Goal: Task Accomplishment & Management: Manage account settings

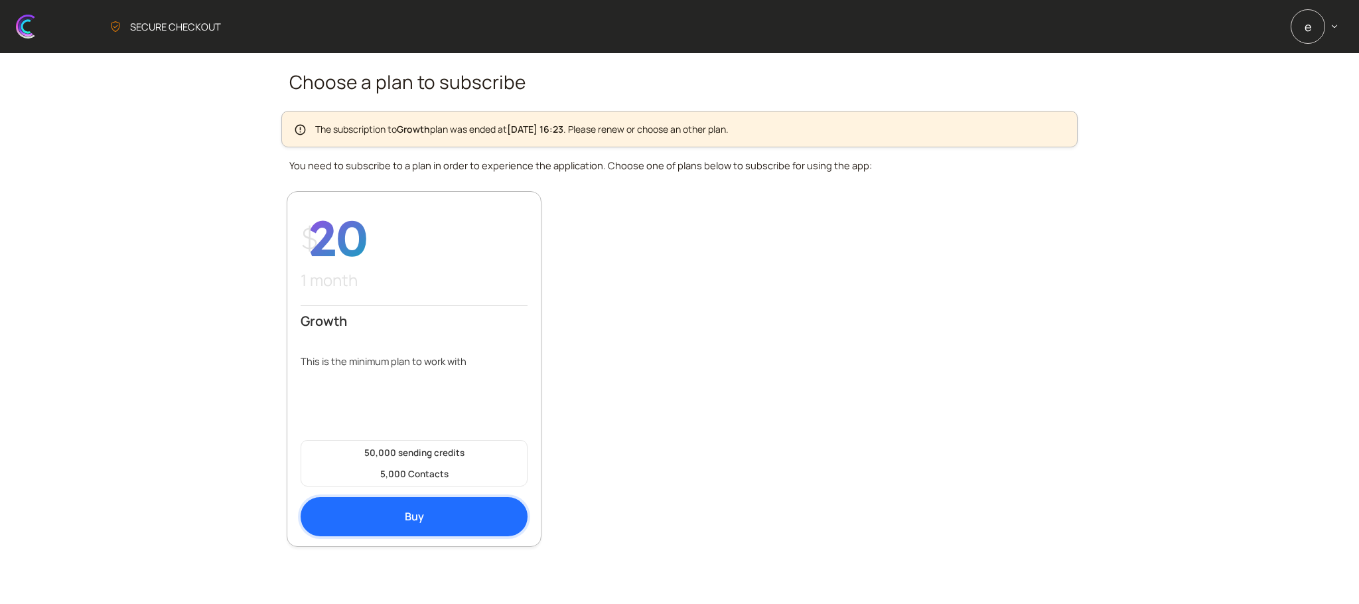
click at [342, 516] on link "Buy" at bounding box center [414, 516] width 227 height 39
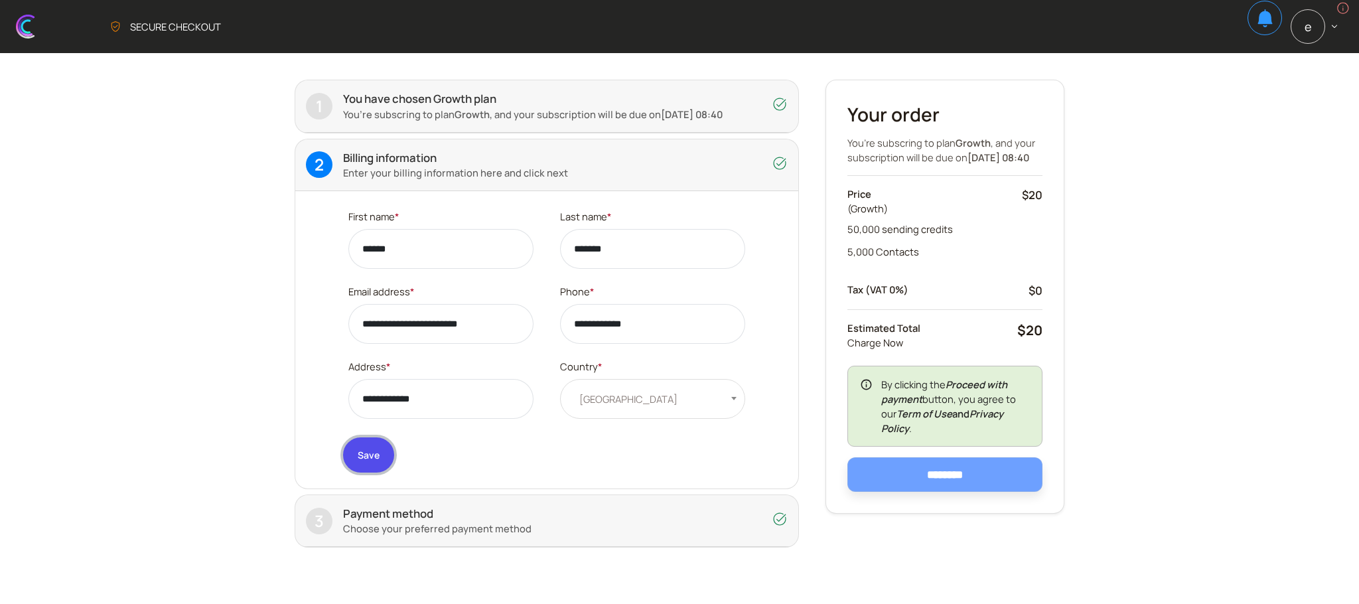
click at [350, 467] on button "Save" at bounding box center [368, 454] width 51 height 35
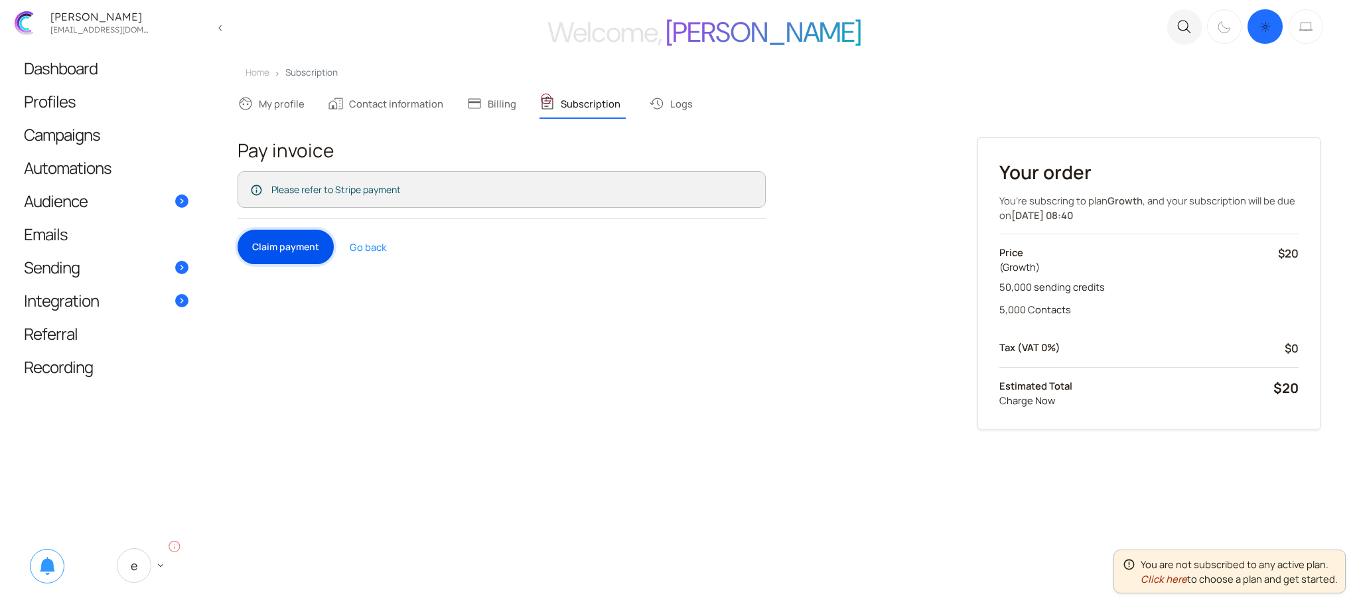
click at [284, 239] on button "Claim payment" at bounding box center [286, 247] width 96 height 35
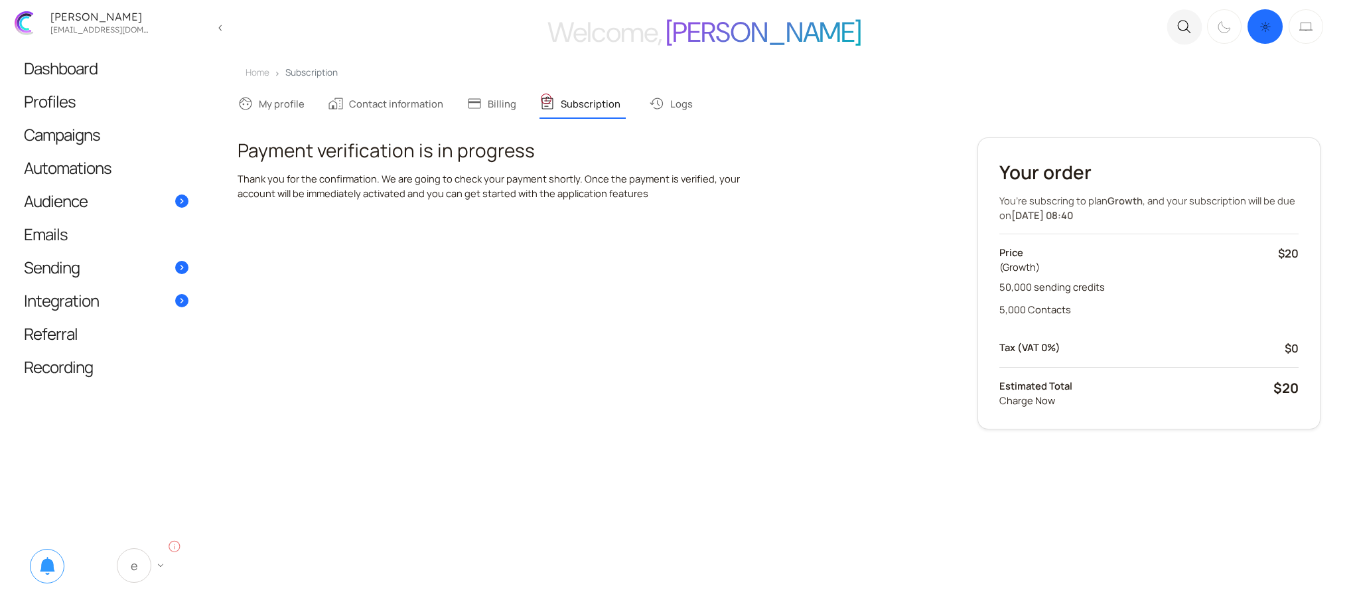
click at [147, 579] on icon "E keyboard_arrow_down" at bounding box center [142, 565] width 50 height 35
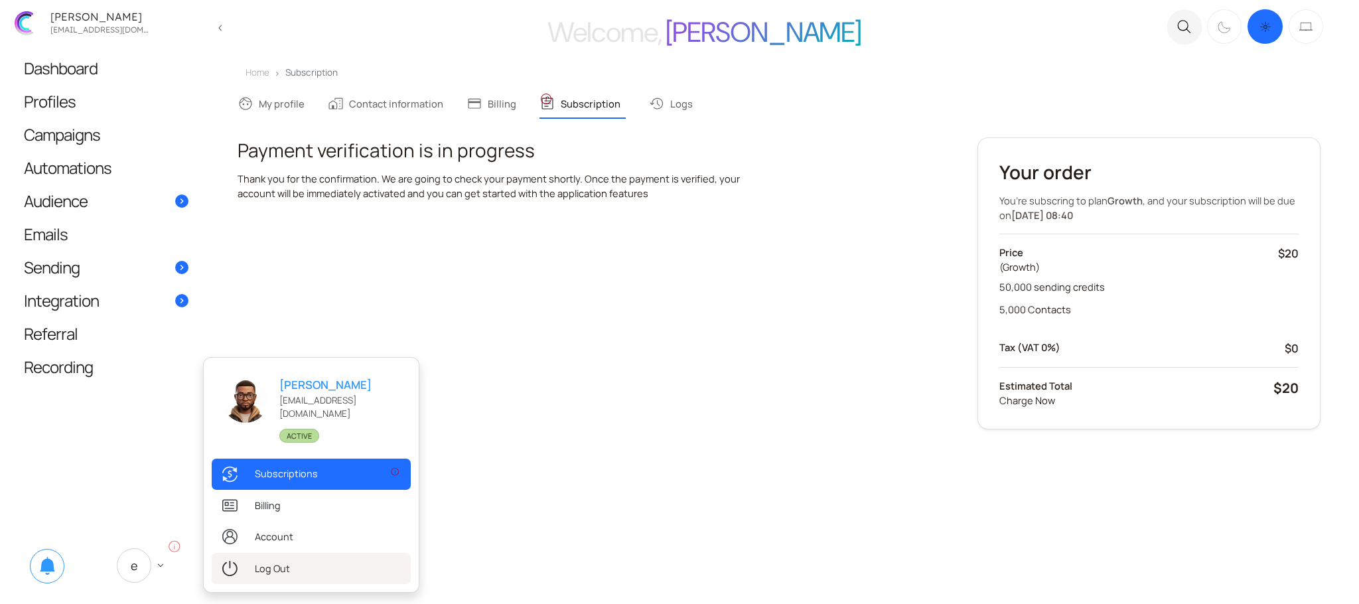
click at [298, 567] on link ".st0{fill:#333333;} Log Out" at bounding box center [311, 568] width 199 height 31
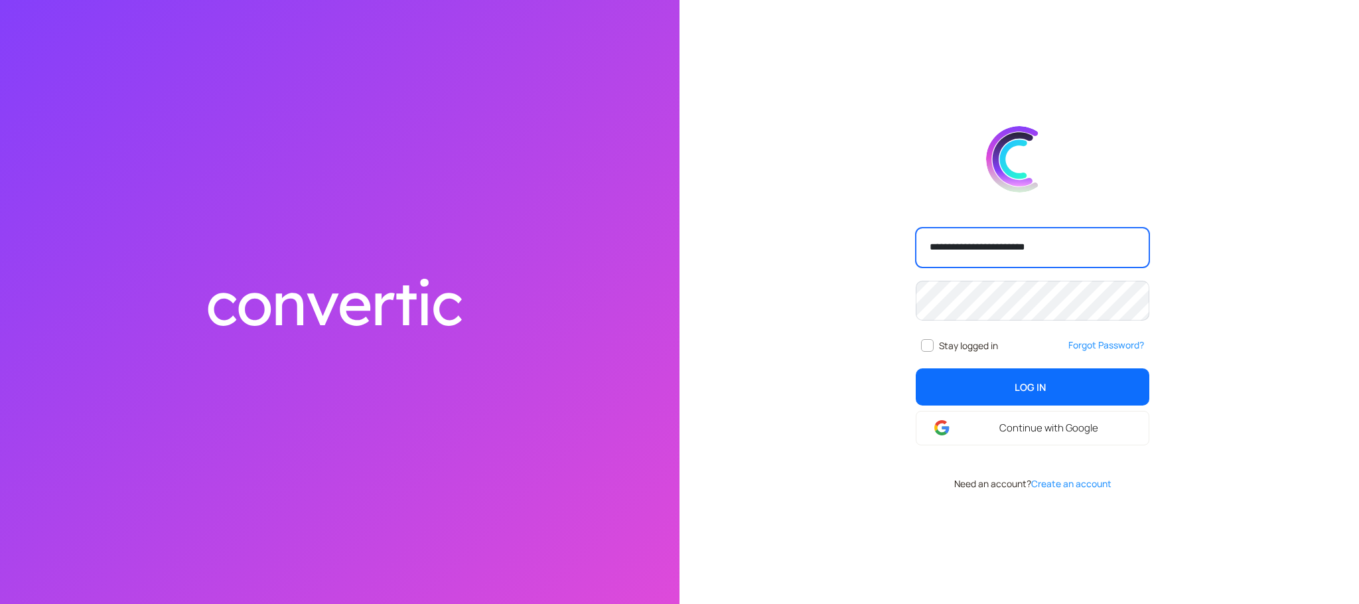
click at [1062, 240] on input "**********" at bounding box center [1033, 248] width 234 height 40
type input "**********"
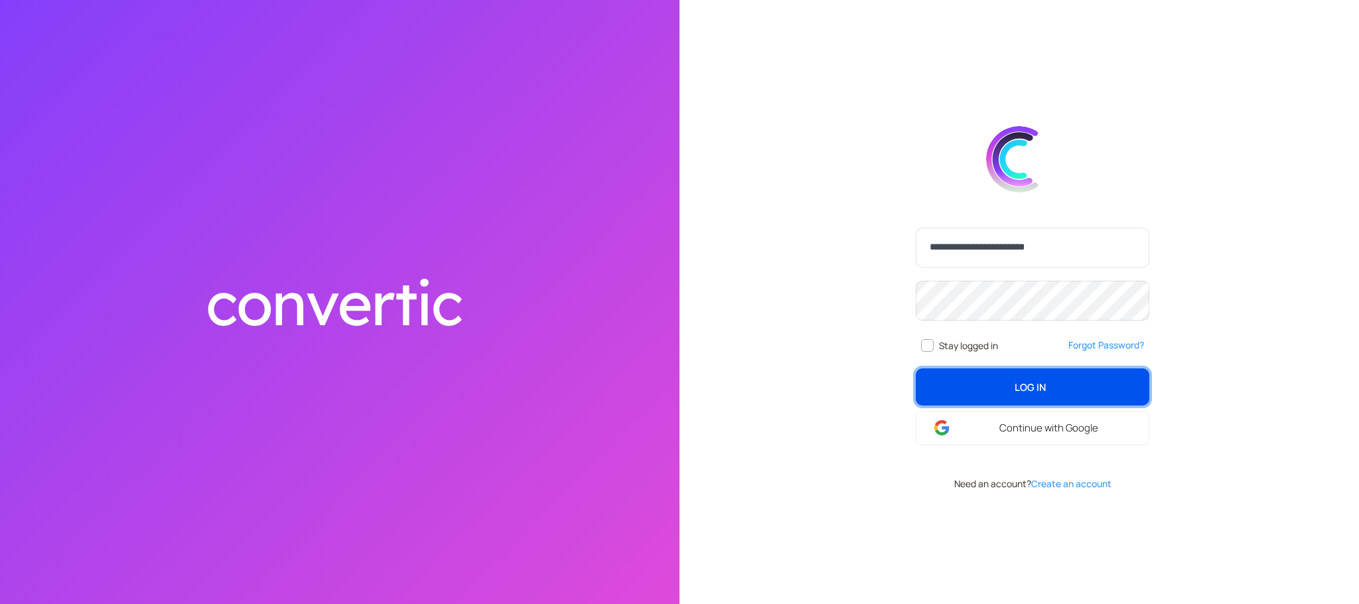
click at [1037, 382] on span "Log In" at bounding box center [1030, 387] width 31 height 15
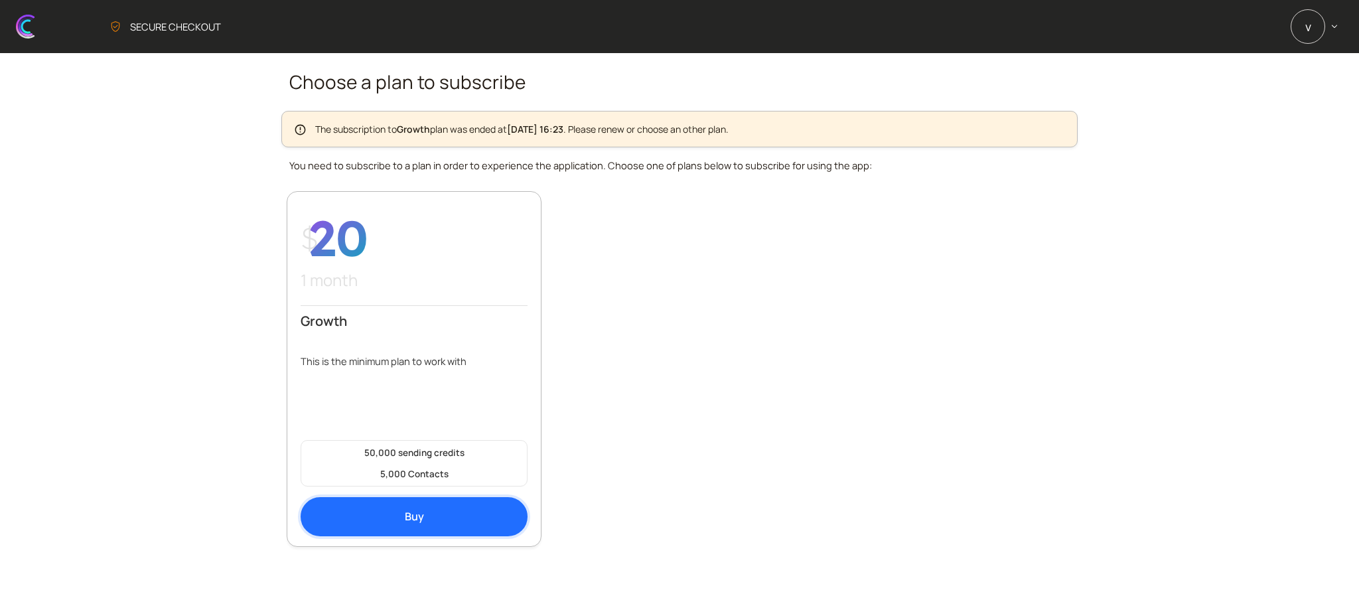
click at [416, 521] on link "Buy" at bounding box center [414, 516] width 227 height 39
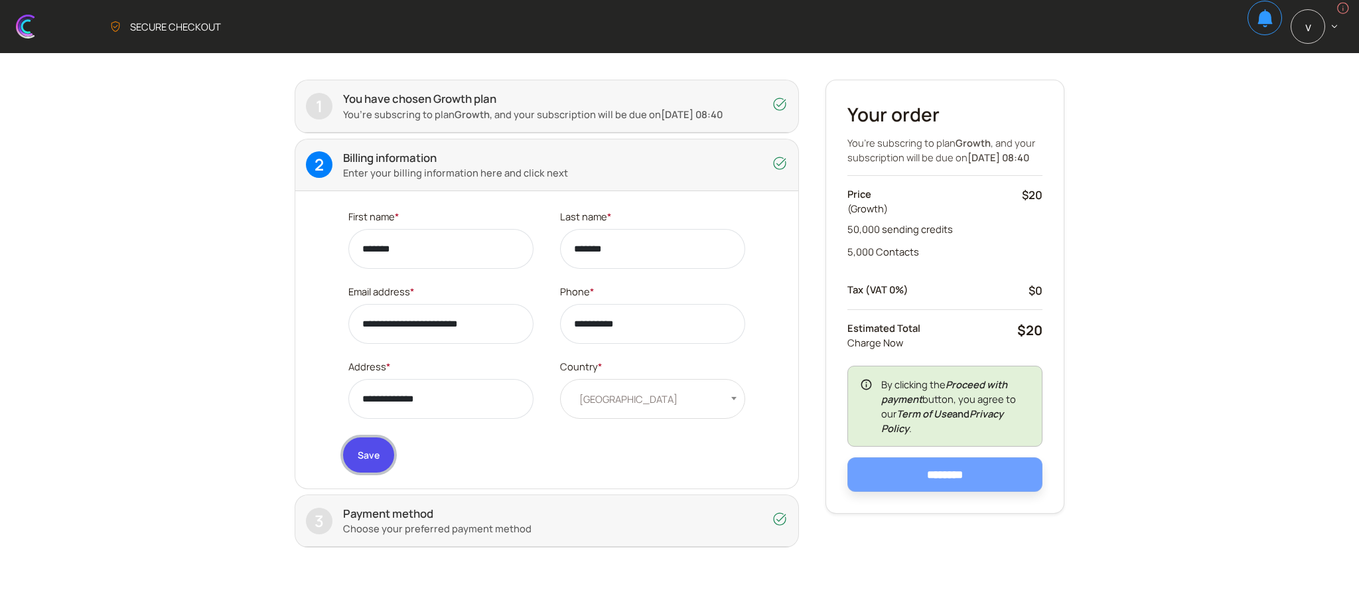
click at [364, 452] on button "Save" at bounding box center [368, 454] width 51 height 35
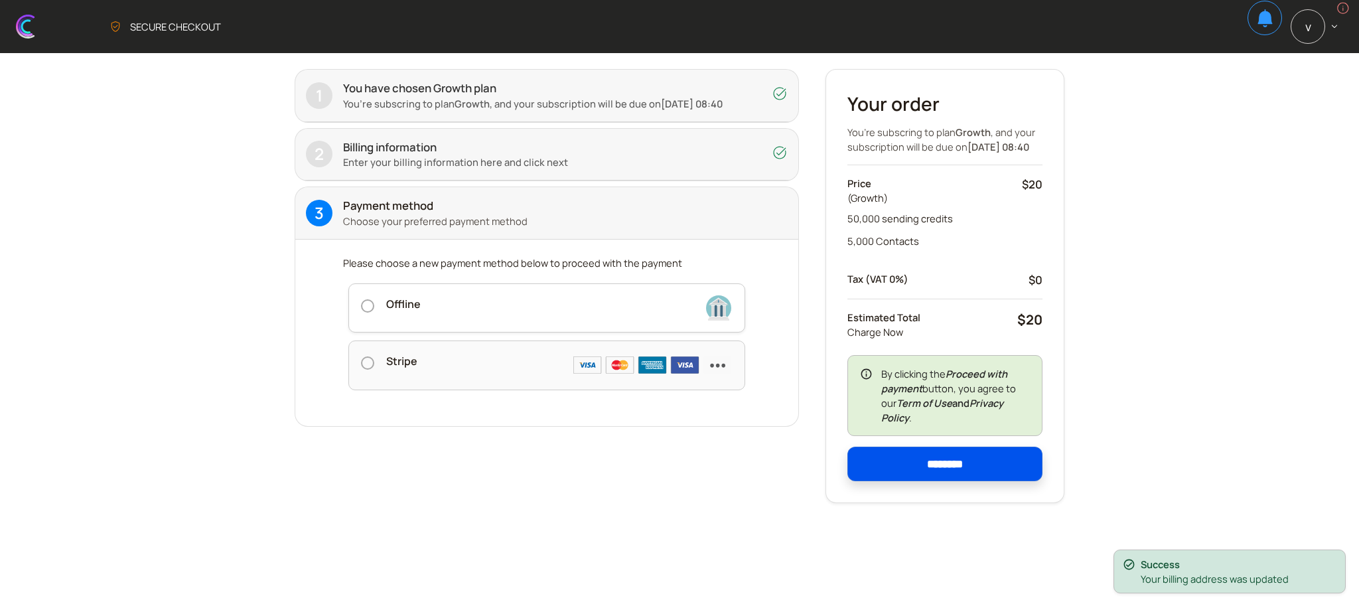
click at [911, 471] on input "********" at bounding box center [944, 464] width 195 height 35
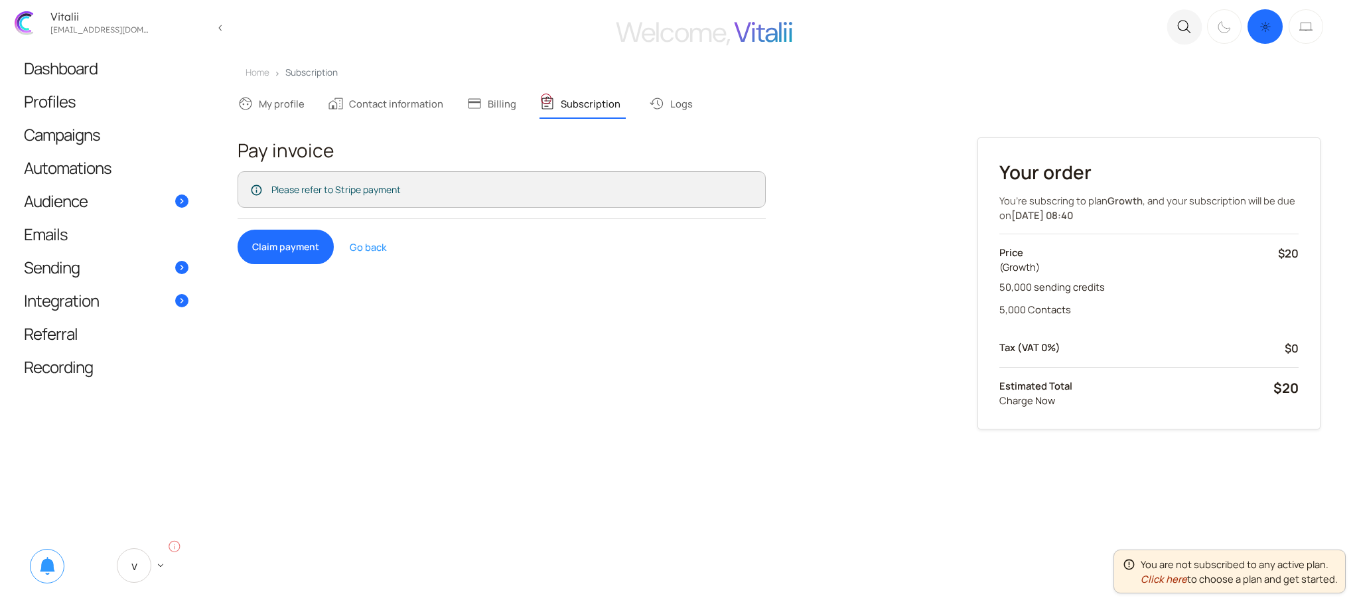
click at [295, 227] on div "Pay invoice Please refer to Stripe payment Claim payment Go back" at bounding box center [501, 291] width 555 height 308
click at [306, 256] on button "Claim payment" at bounding box center [286, 247] width 96 height 35
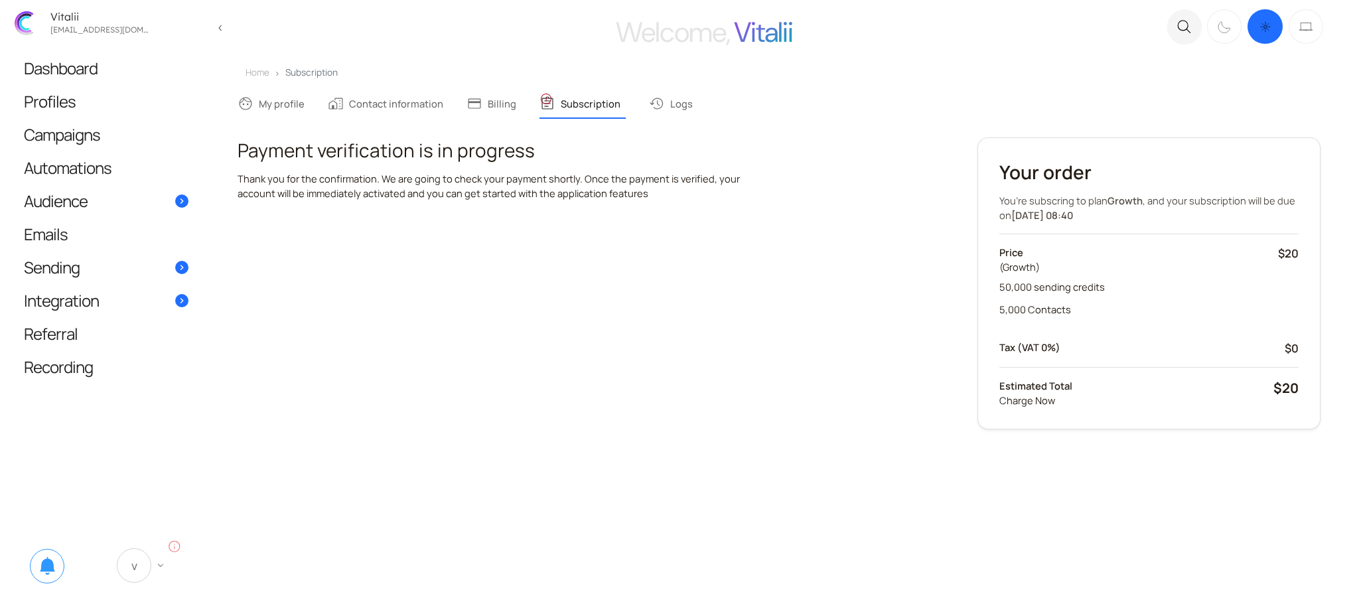
click at [125, 549] on icon "V keyboard_arrow_down" at bounding box center [142, 565] width 50 height 35
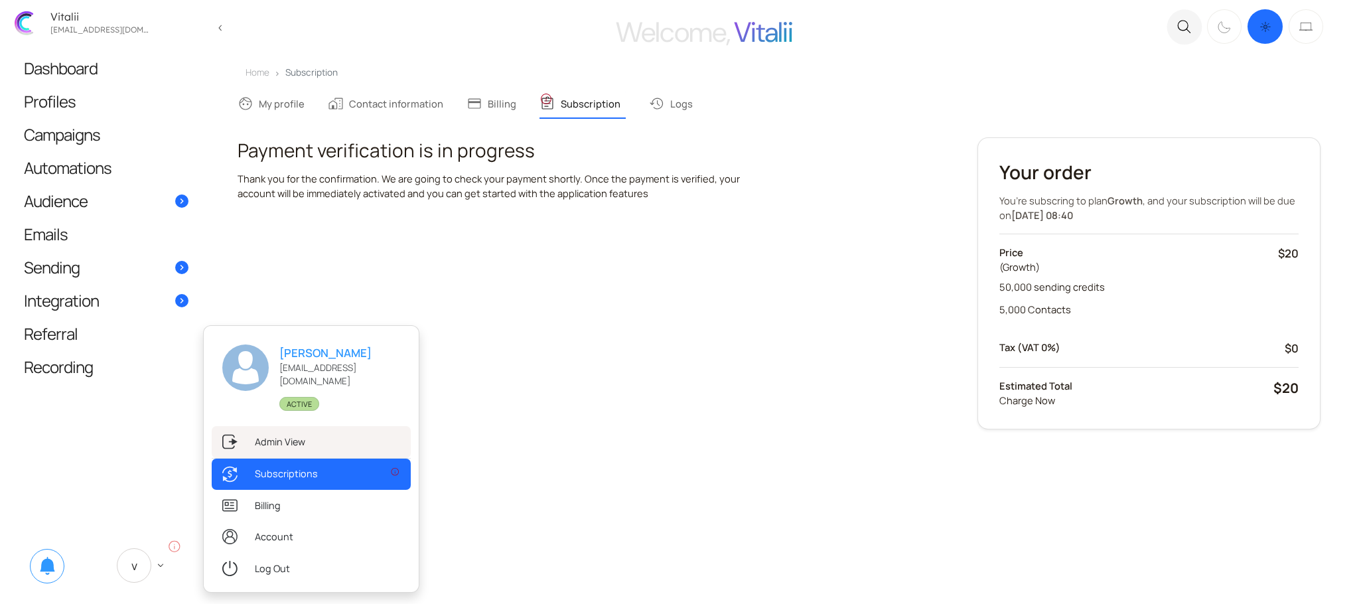
click at [274, 448] on link ".st0{fill:#333333;} Admin View" at bounding box center [311, 441] width 199 height 31
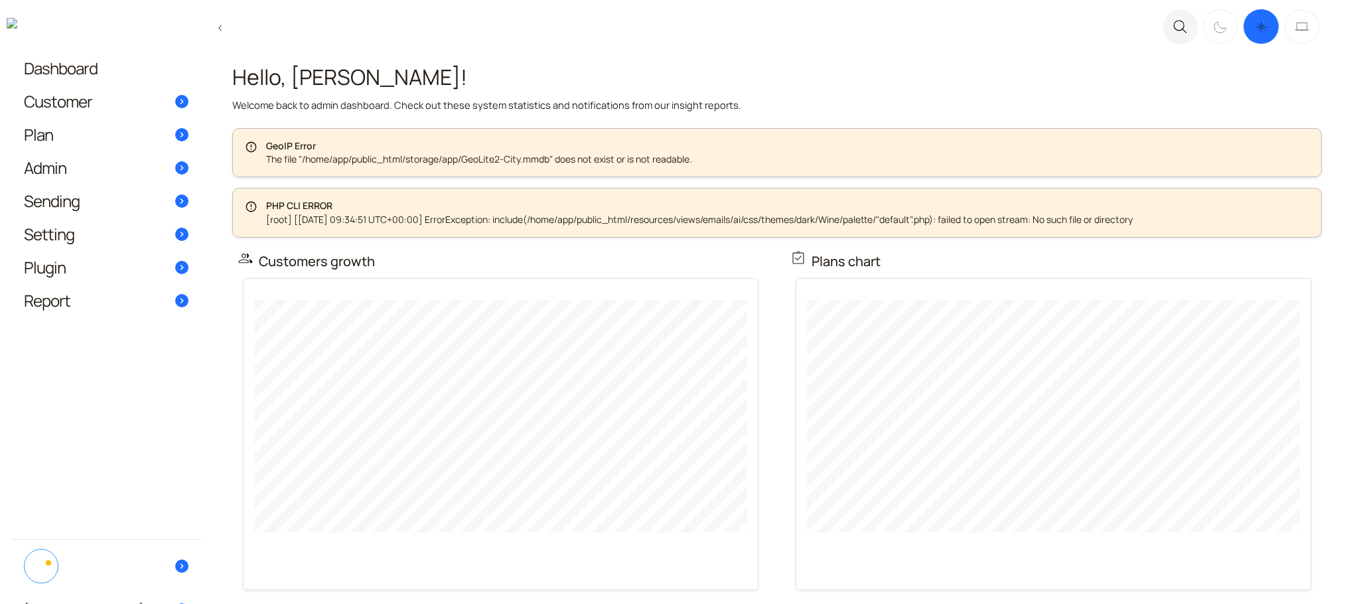
click at [132, 102] on link "Customer" at bounding box center [106, 101] width 191 height 33
click at [284, 136] on span "Subscriptions" at bounding box center [292, 142] width 63 height 15
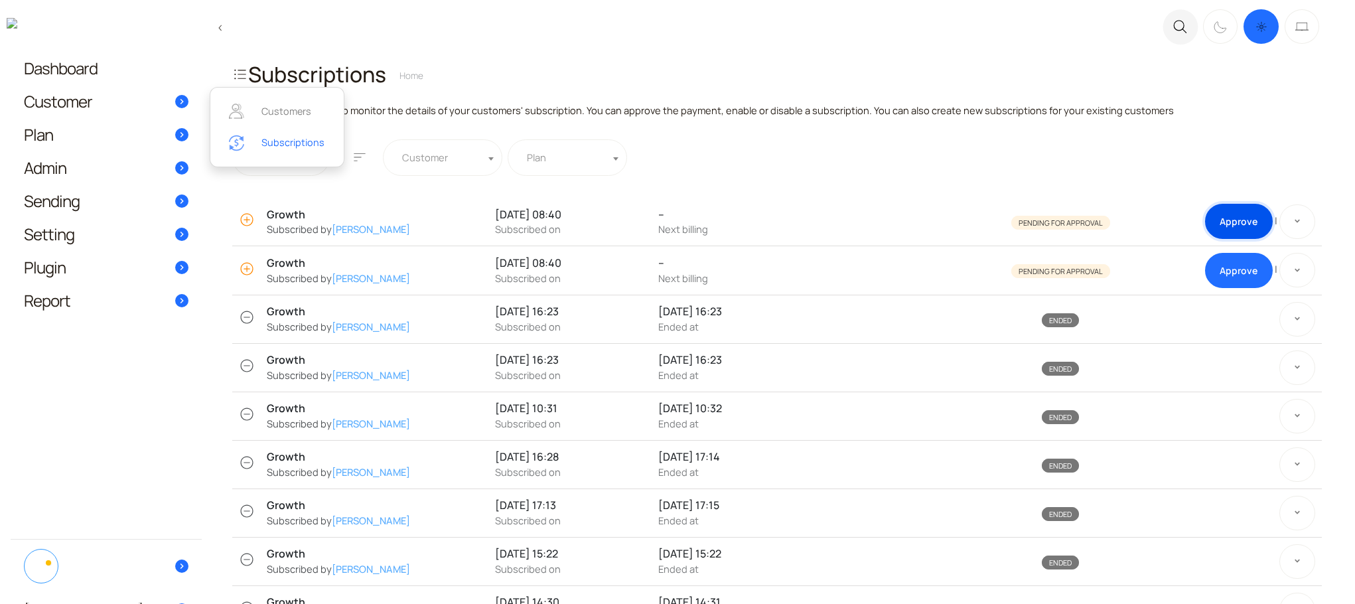
click at [1230, 228] on link "Approve" at bounding box center [1238, 221] width 67 height 35
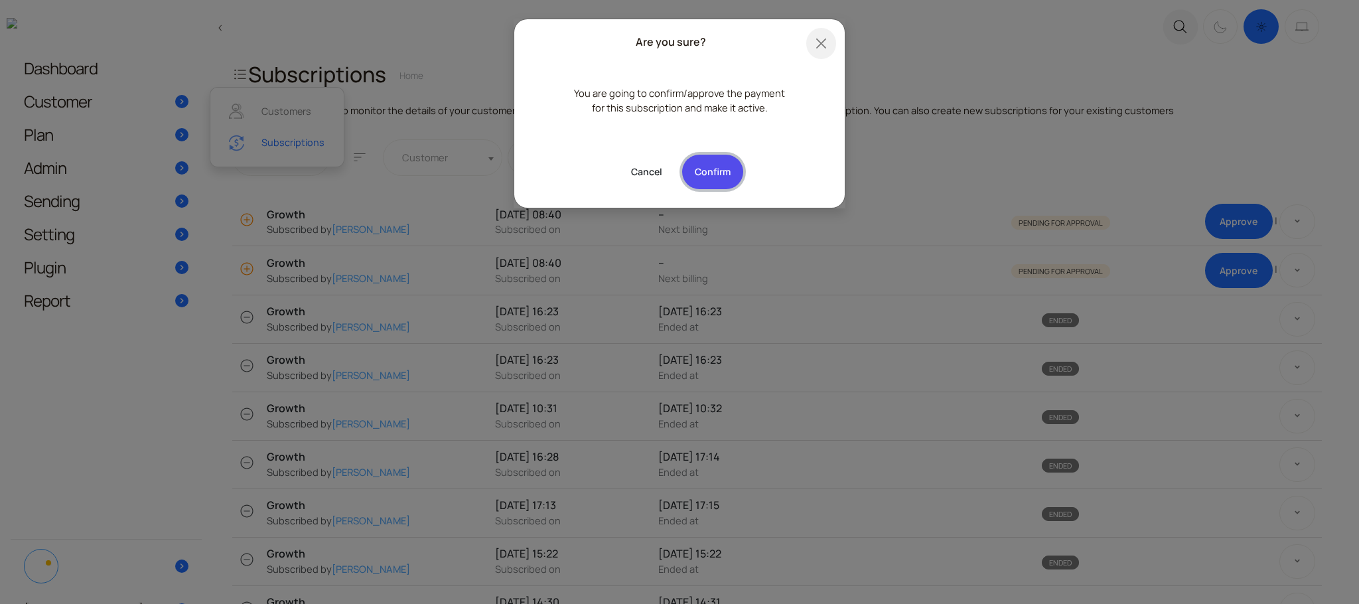
click at [724, 174] on button "Confirm" at bounding box center [712, 172] width 61 height 35
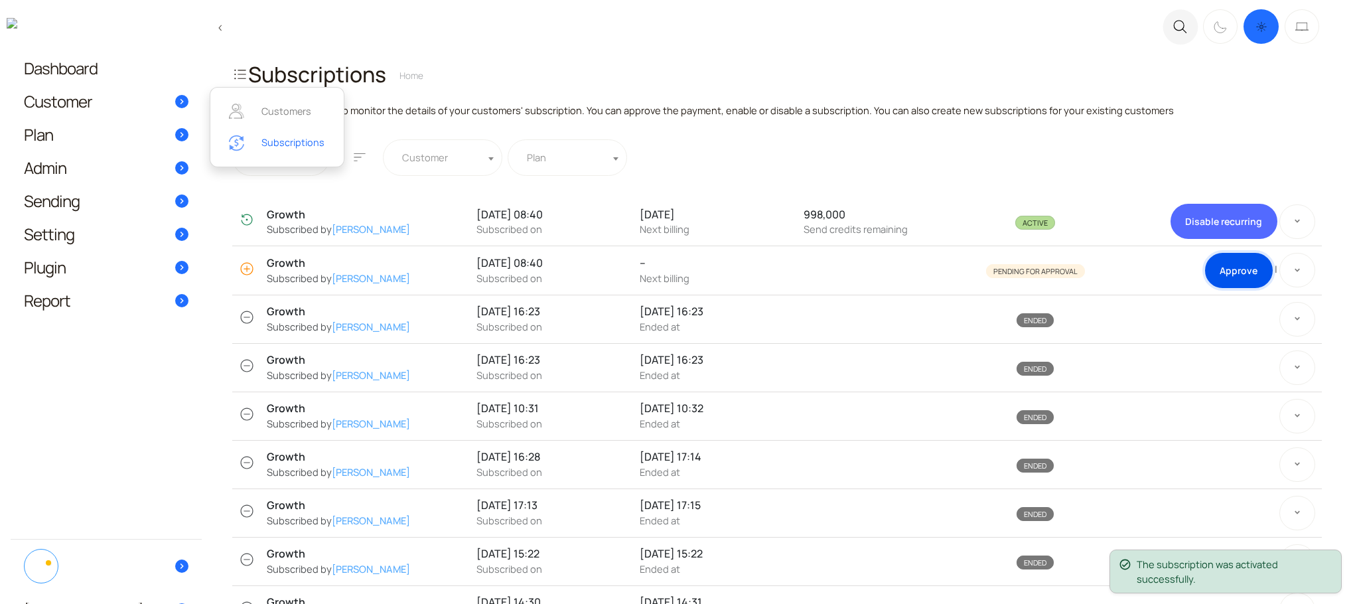
click at [1225, 263] on link "Approve" at bounding box center [1238, 270] width 67 height 35
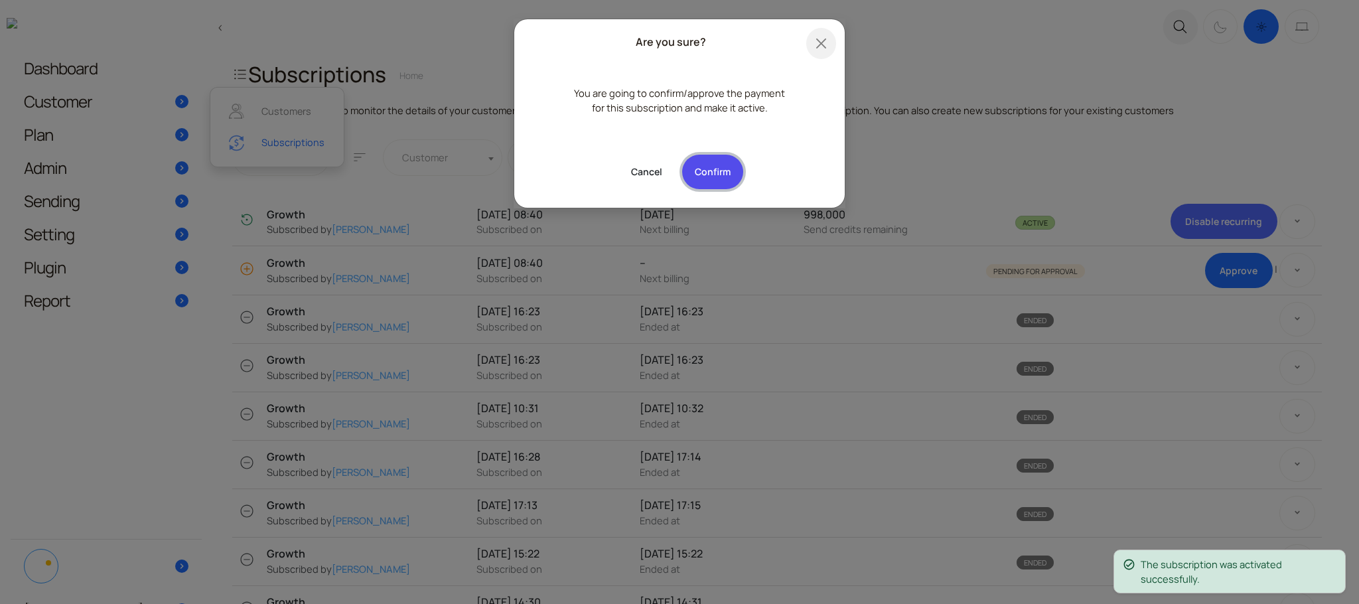
click at [711, 167] on button "Confirm" at bounding box center [712, 172] width 61 height 35
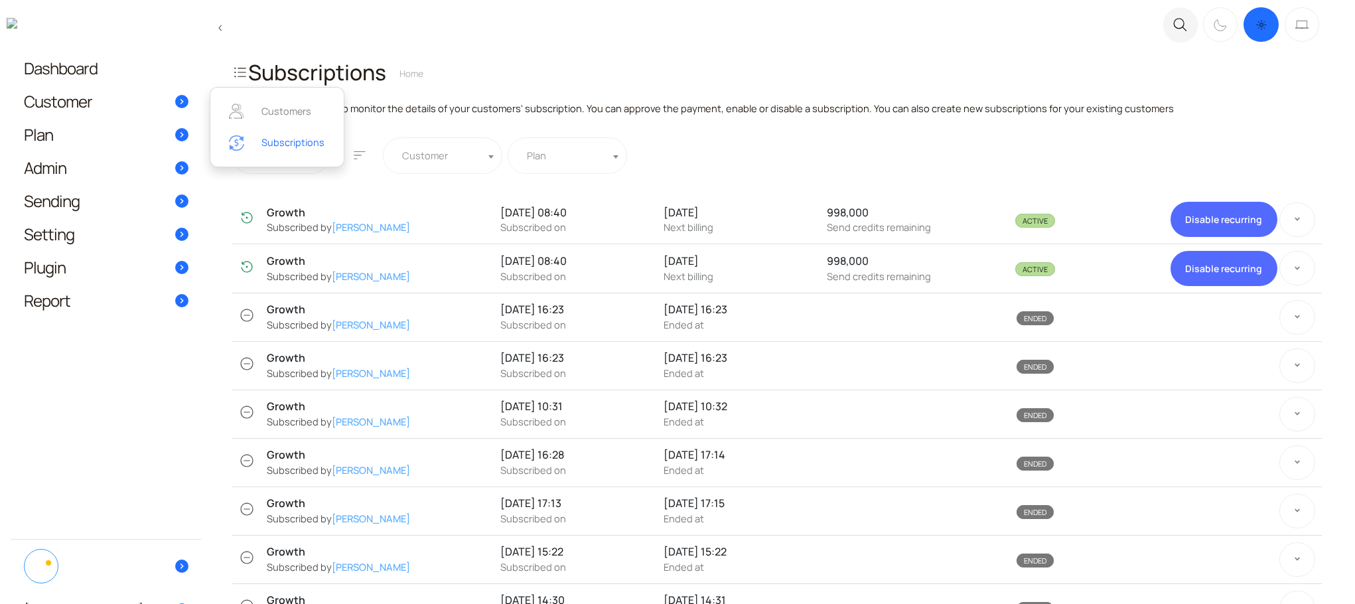
scroll to position [3, 0]
click at [194, 587] on link at bounding box center [106, 566] width 191 height 53
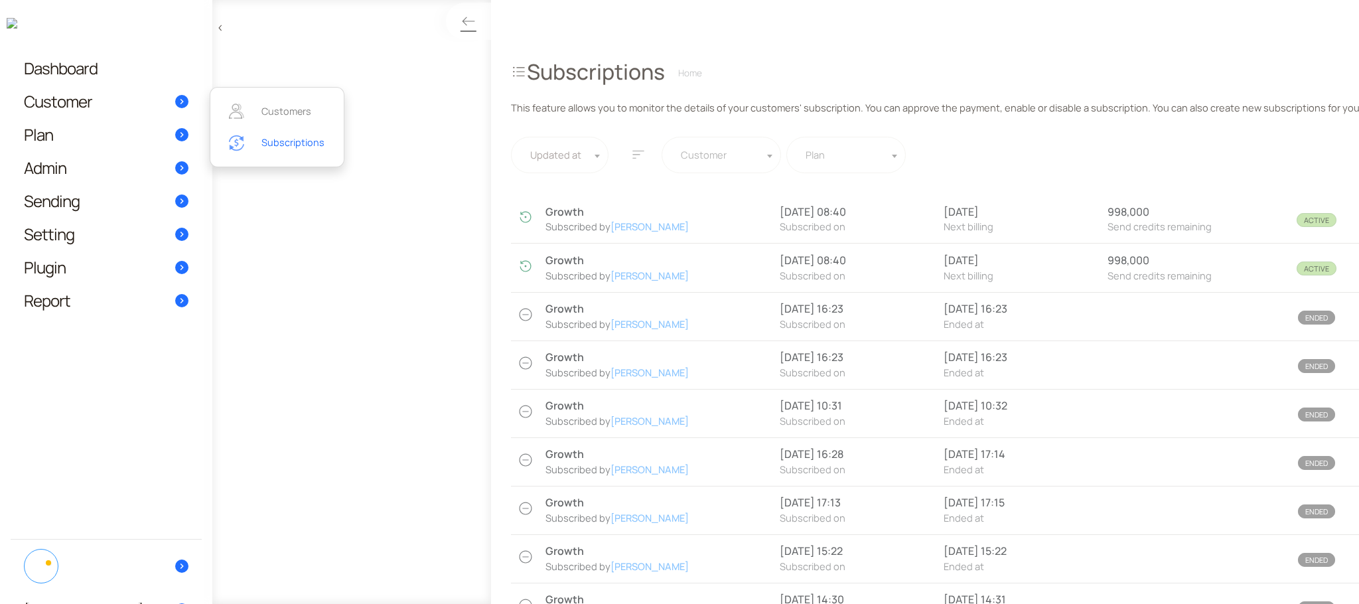
click at [174, 597] on link "Vitalii Hladkyi" at bounding box center [106, 609] width 191 height 33
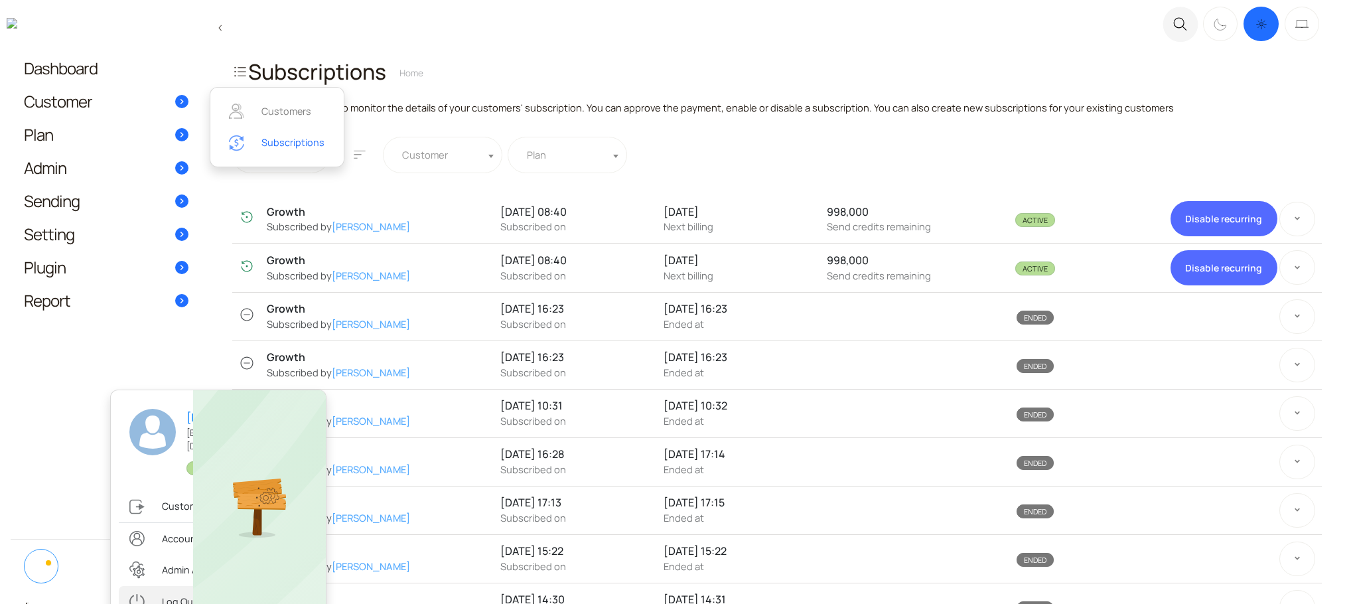
click at [176, 595] on link ".st0{fill:#333333;} Log Out" at bounding box center [218, 601] width 199 height 31
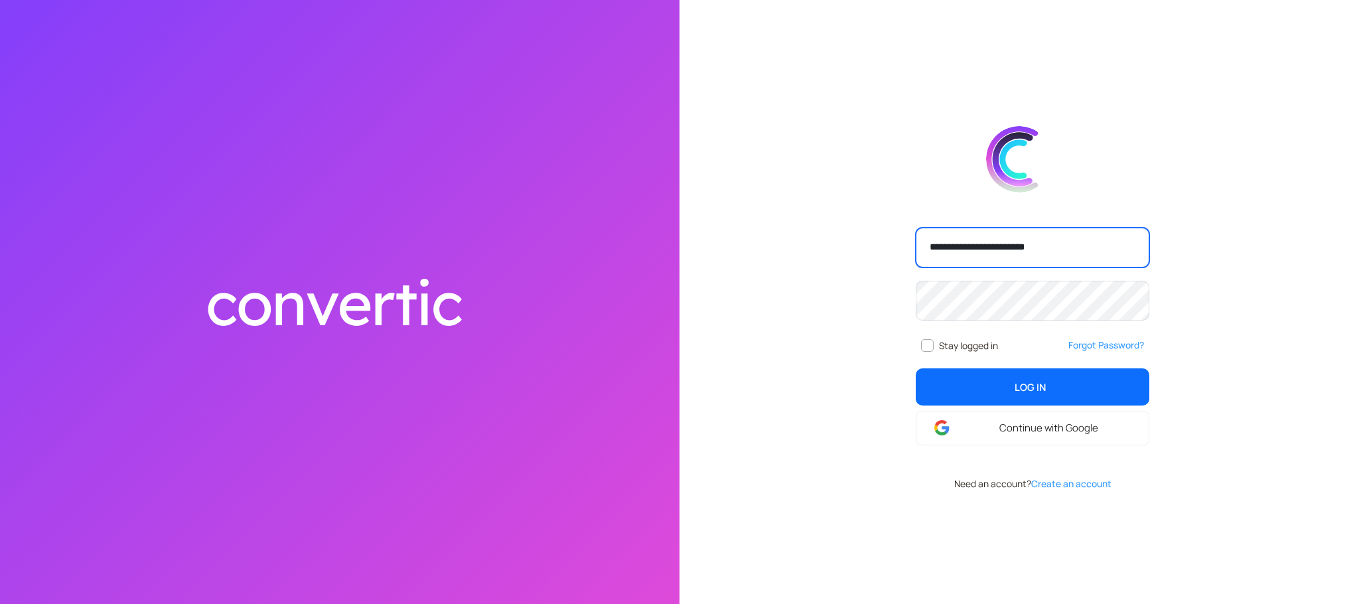
click at [1091, 261] on input "**********" at bounding box center [1033, 248] width 234 height 40
type input "**********"
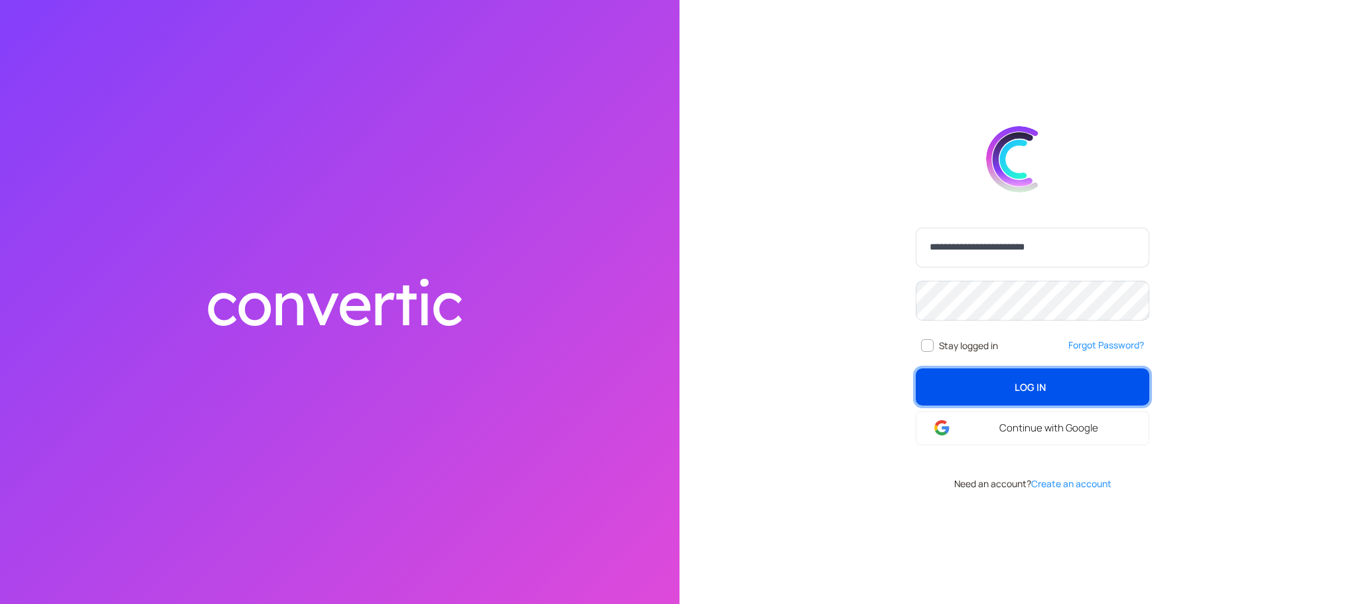
click at [1046, 383] on button "Log In login" at bounding box center [1033, 386] width 234 height 37
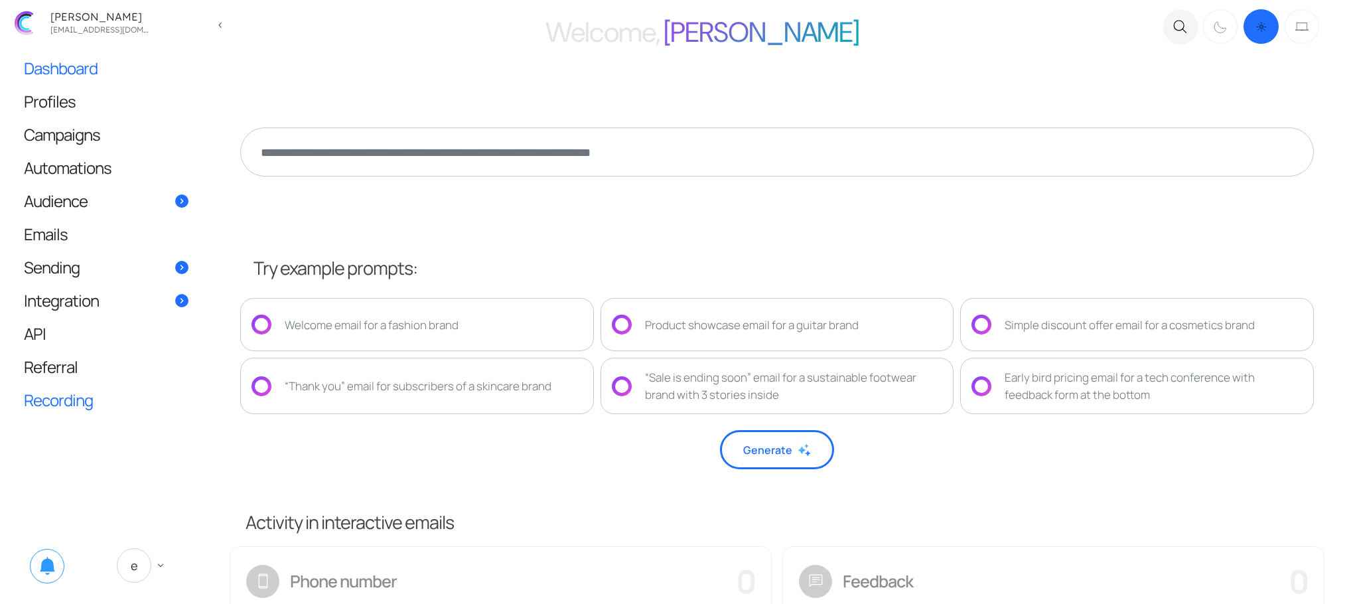
click at [58, 398] on span "Recording" at bounding box center [58, 400] width 69 height 14
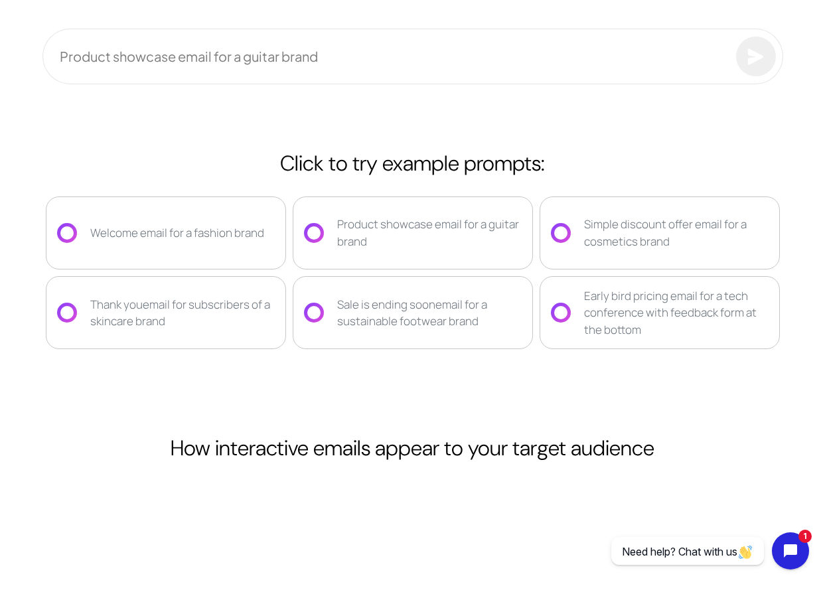
scroll to position [6039, 0]
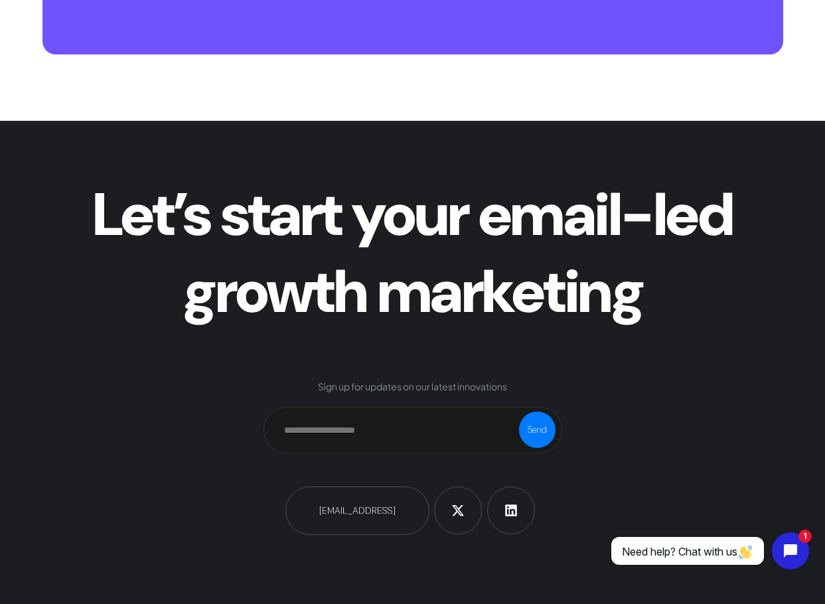
click at [568, 327] on h1 "growth marketing" at bounding box center [412, 292] width 741 height 72
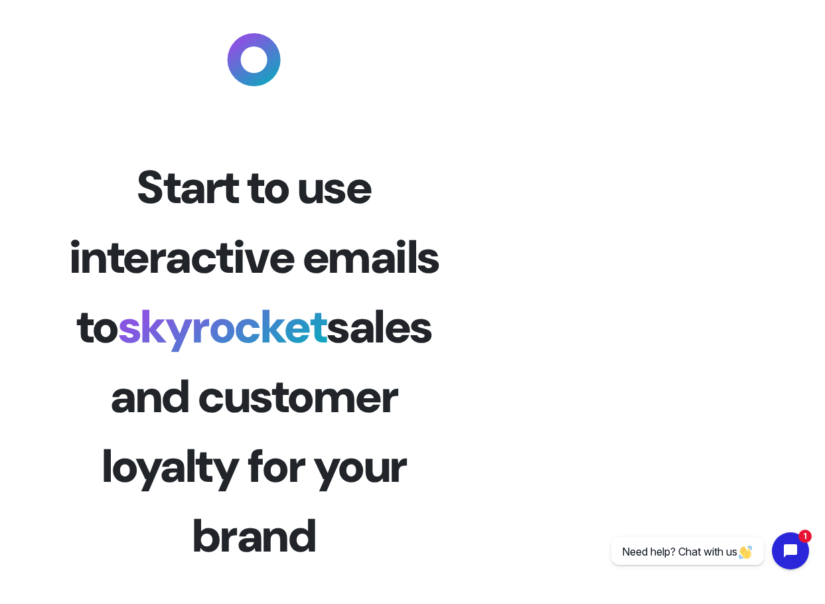
scroll to position [0, 0]
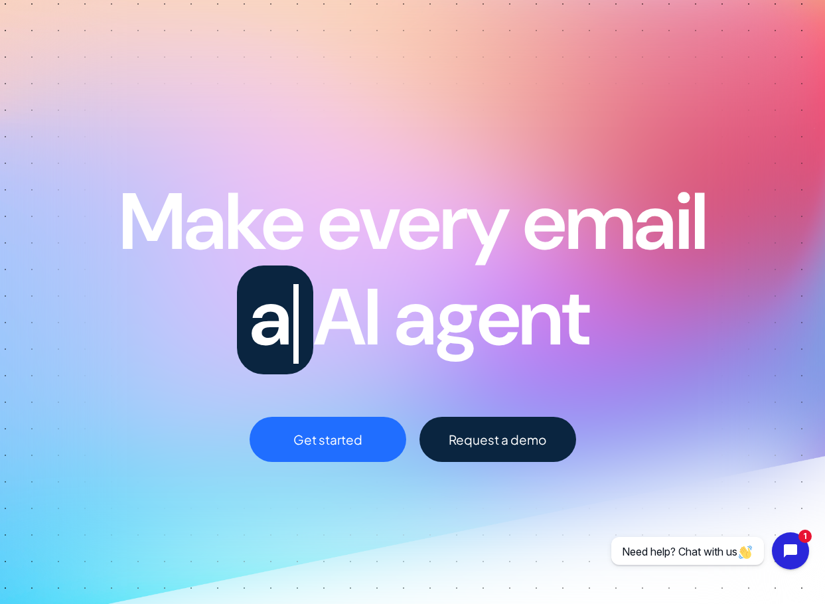
click at [543, 214] on span "Make every email" at bounding box center [413, 222] width 588 height 104
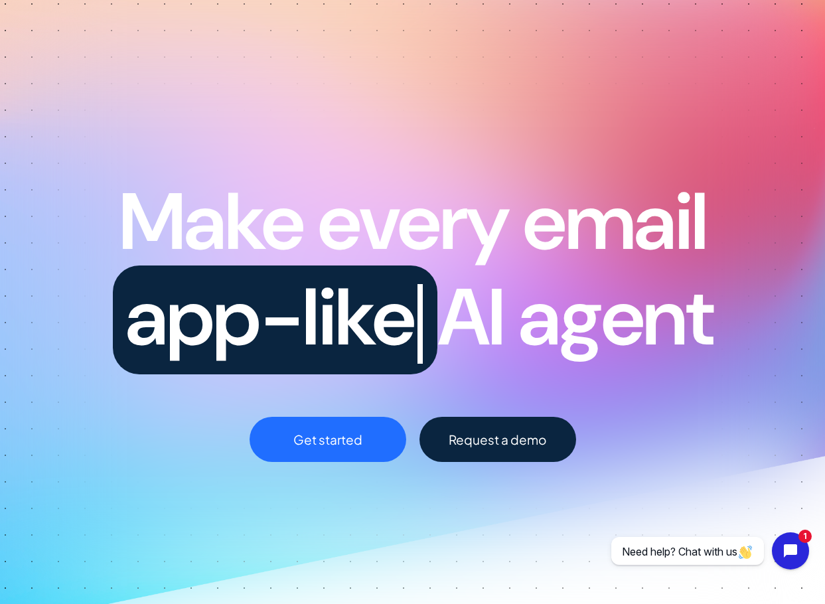
click at [535, 302] on span "AI agent" at bounding box center [574, 317] width 275 height 104
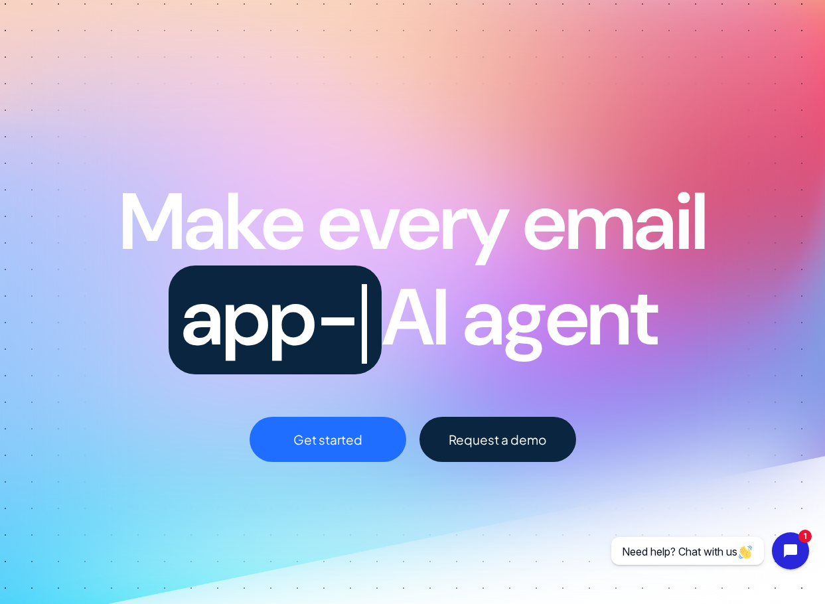
click at [540, 431] on div "Request a demo" at bounding box center [497, 439] width 157 height 45
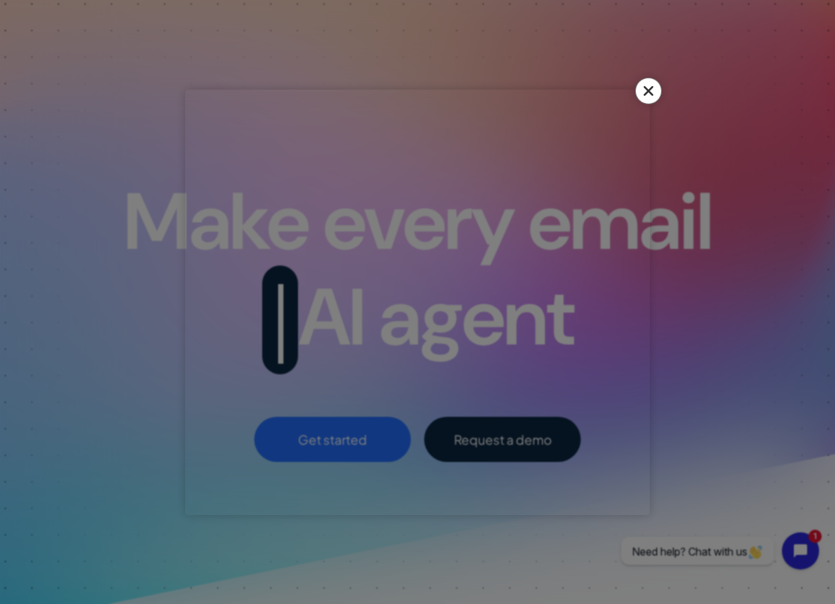
click at [650, 86] on icon at bounding box center [648, 91] width 23 height 23
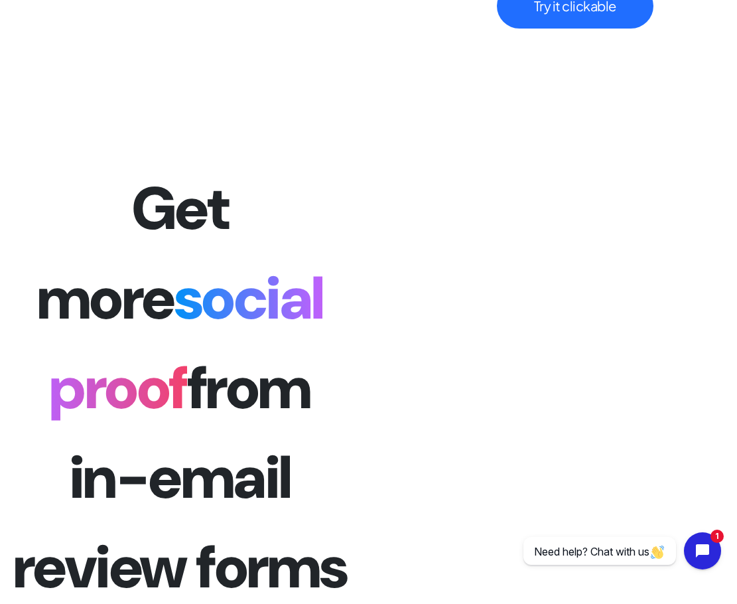
scroll to position [2487, 0]
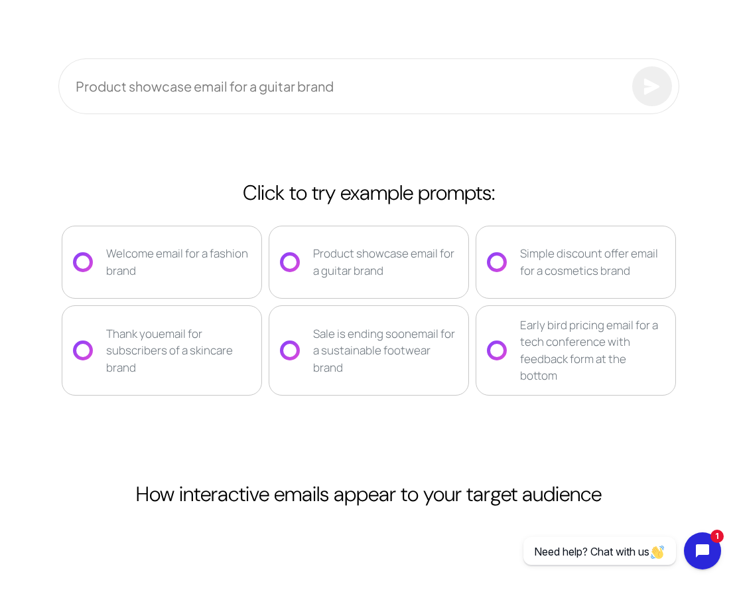
click at [577, 151] on div "Write a prompt to generate an email: Product showcase email for a guitar brand …" at bounding box center [368, 220] width 637 height 649
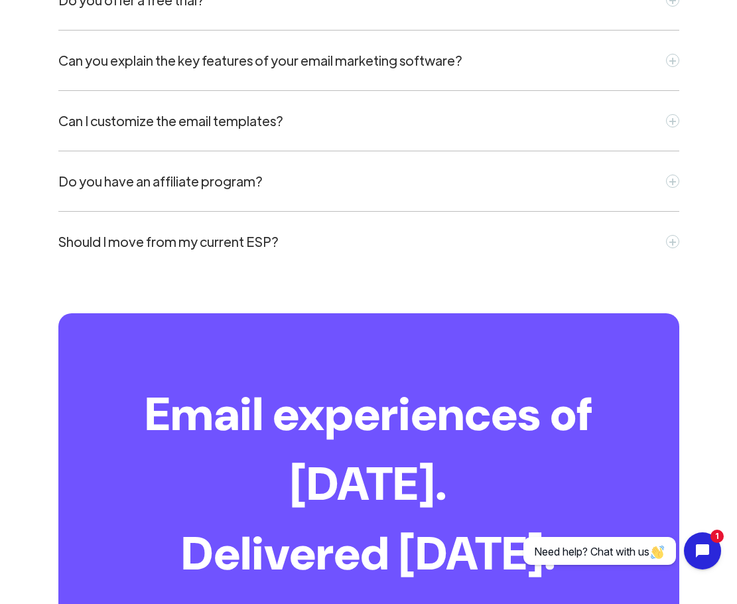
scroll to position [5401, 0]
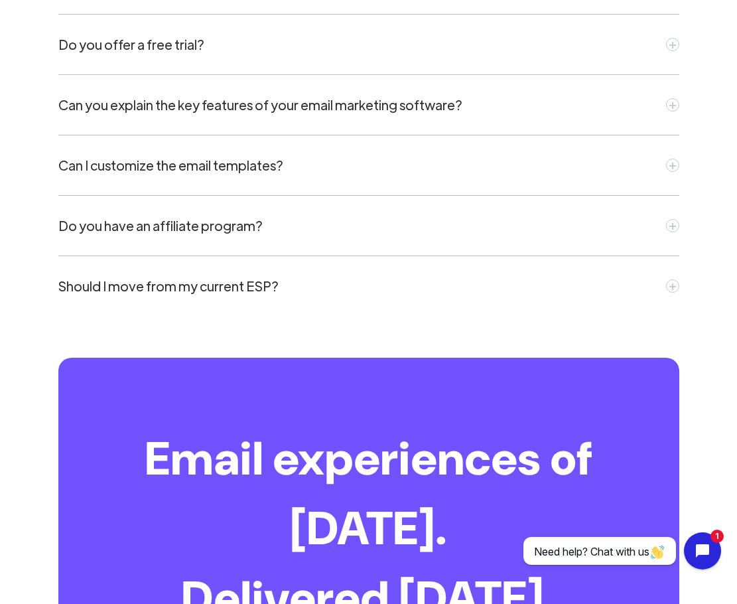
click at [387, 237] on div "Do you have an affiliate program? +" at bounding box center [368, 226] width 621 height 60
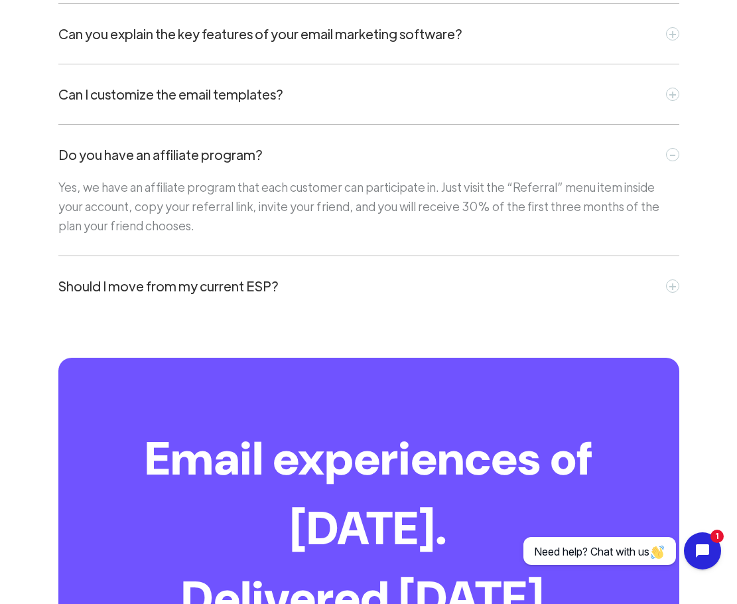
click at [483, 119] on div "Can I customize the email templates? +" at bounding box center [368, 94] width 621 height 60
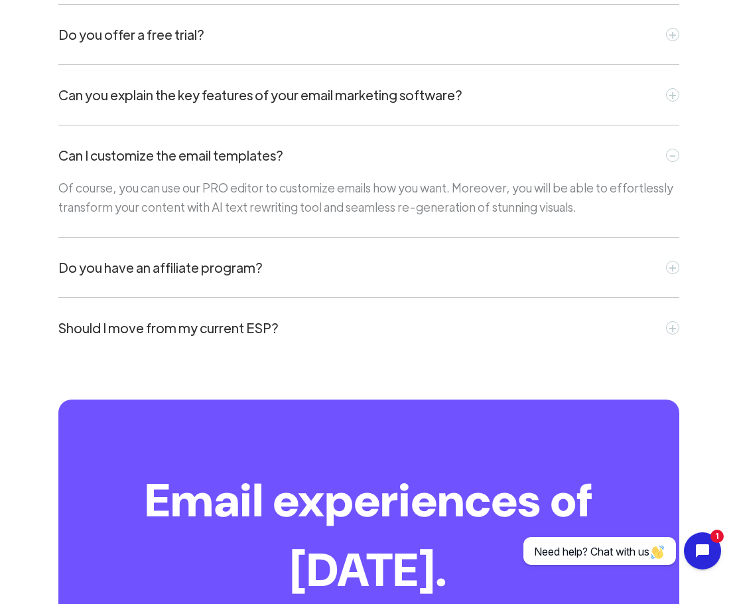
scroll to position [5170, 0]
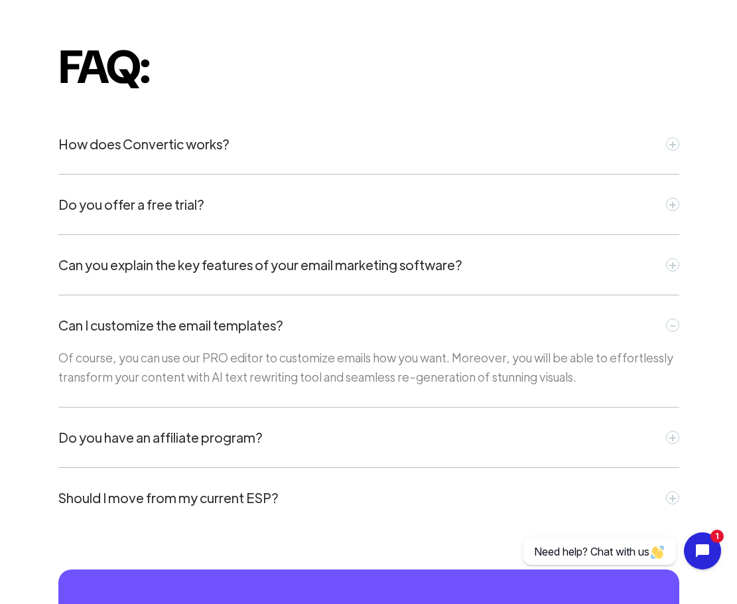
click at [523, 185] on div "Do you offer a free trial? +" at bounding box center [368, 205] width 621 height 60
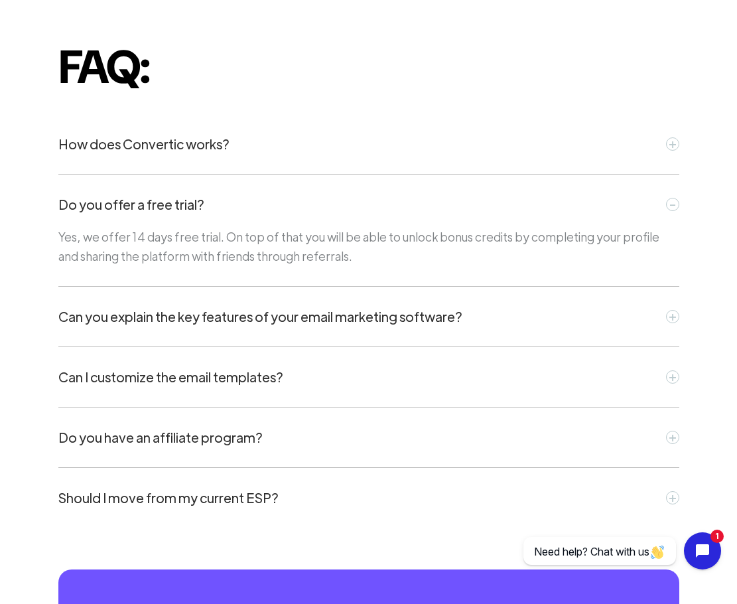
click at [619, 426] on div "Do you have an affiliate program? +" at bounding box center [368, 437] width 621 height 60
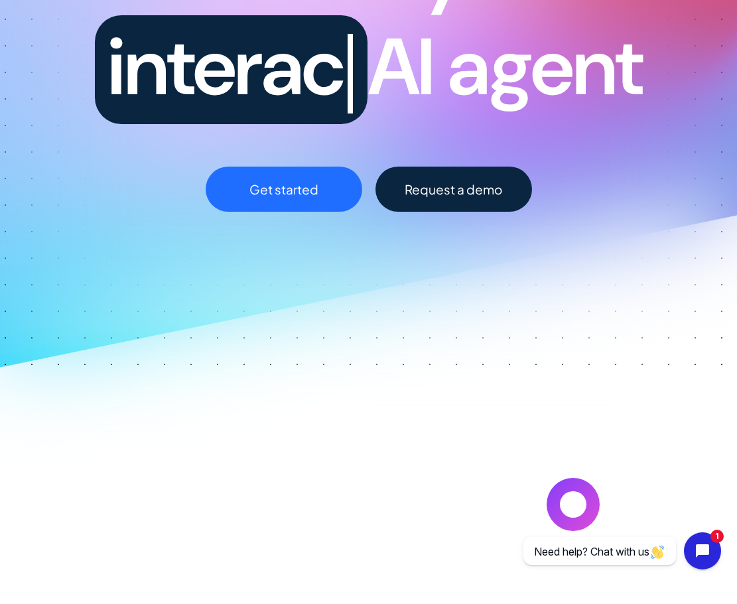
scroll to position [0, 0]
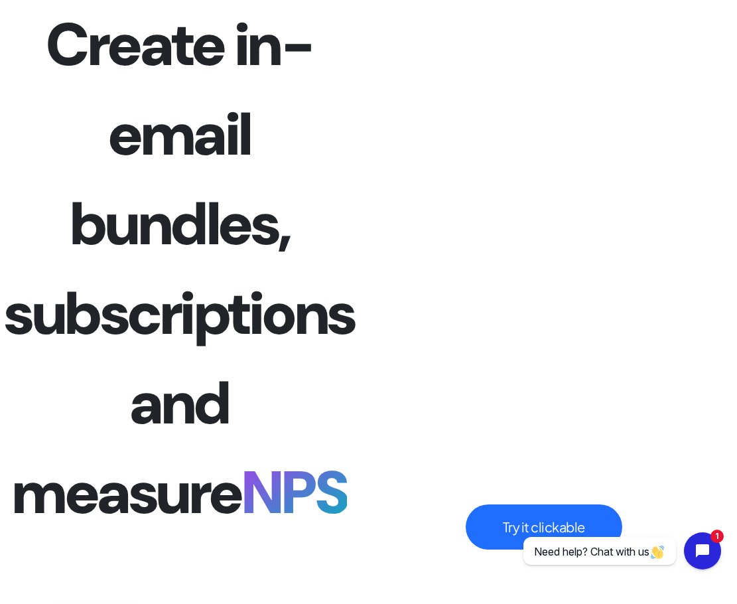
scroll to position [6129, 0]
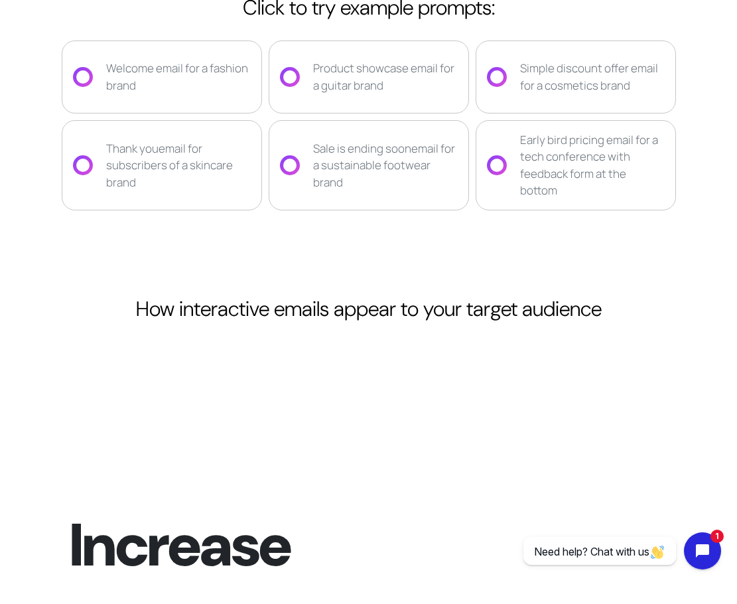
scroll to position [2672, 0]
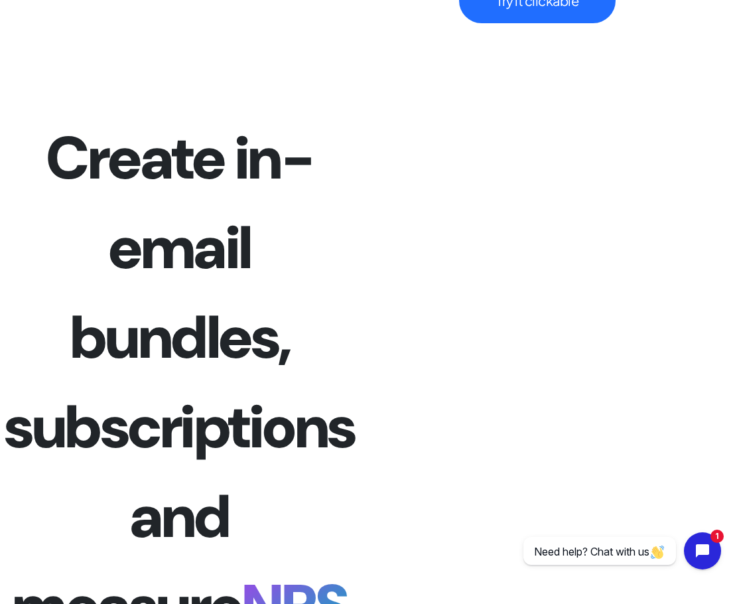
scroll to position [4268, 0]
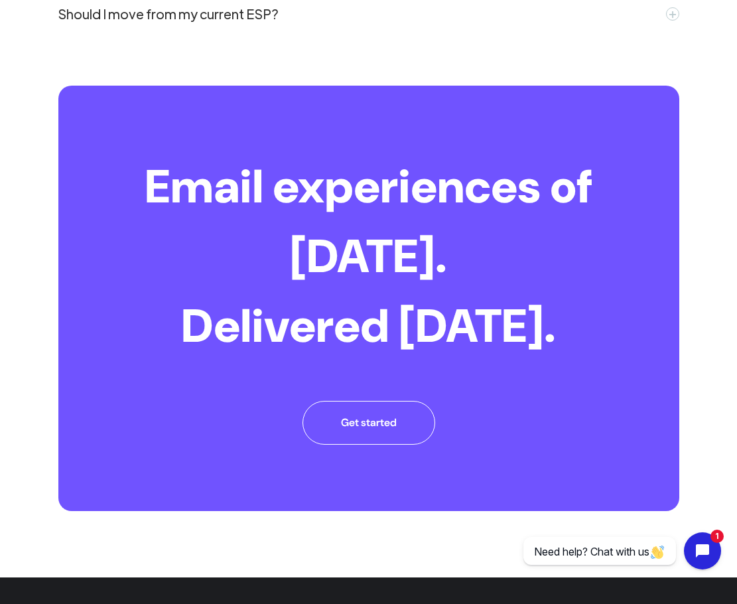
scroll to position [5677, 0]
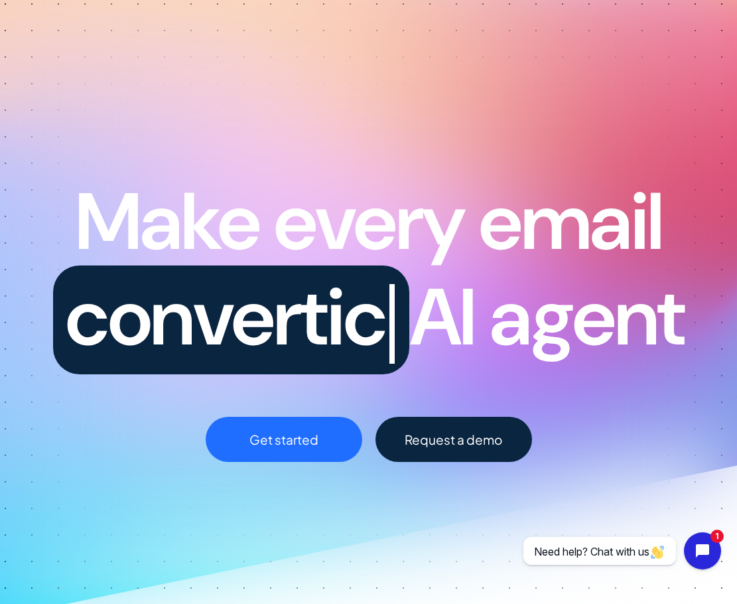
click at [453, 441] on div "Request a demo" at bounding box center [454, 439] width 157 height 45
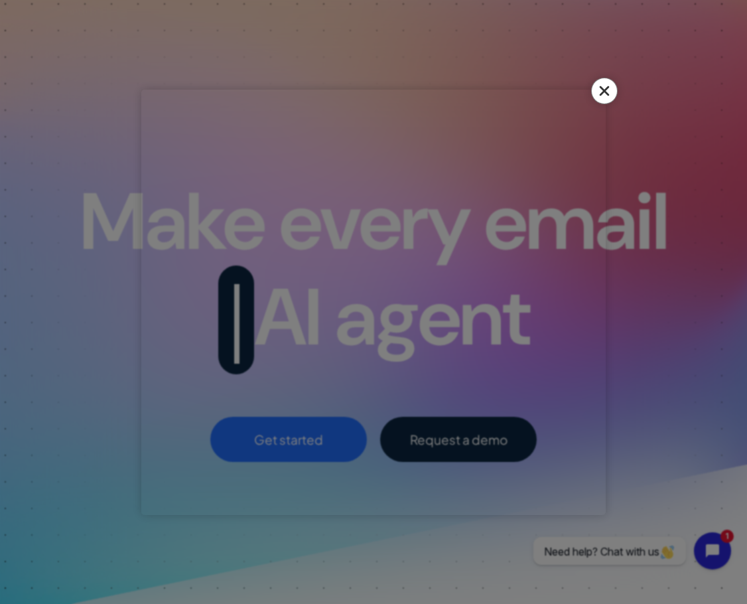
click at [606, 94] on icon at bounding box center [604, 91] width 23 height 23
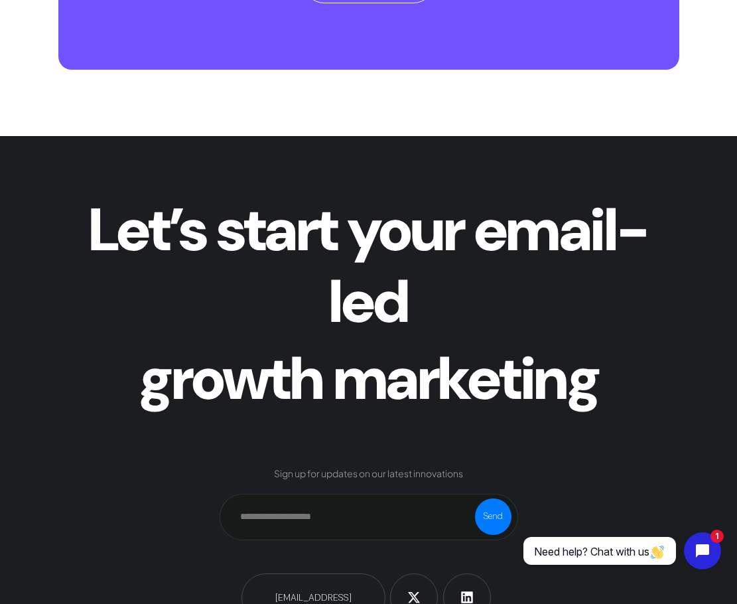
scroll to position [6129, 0]
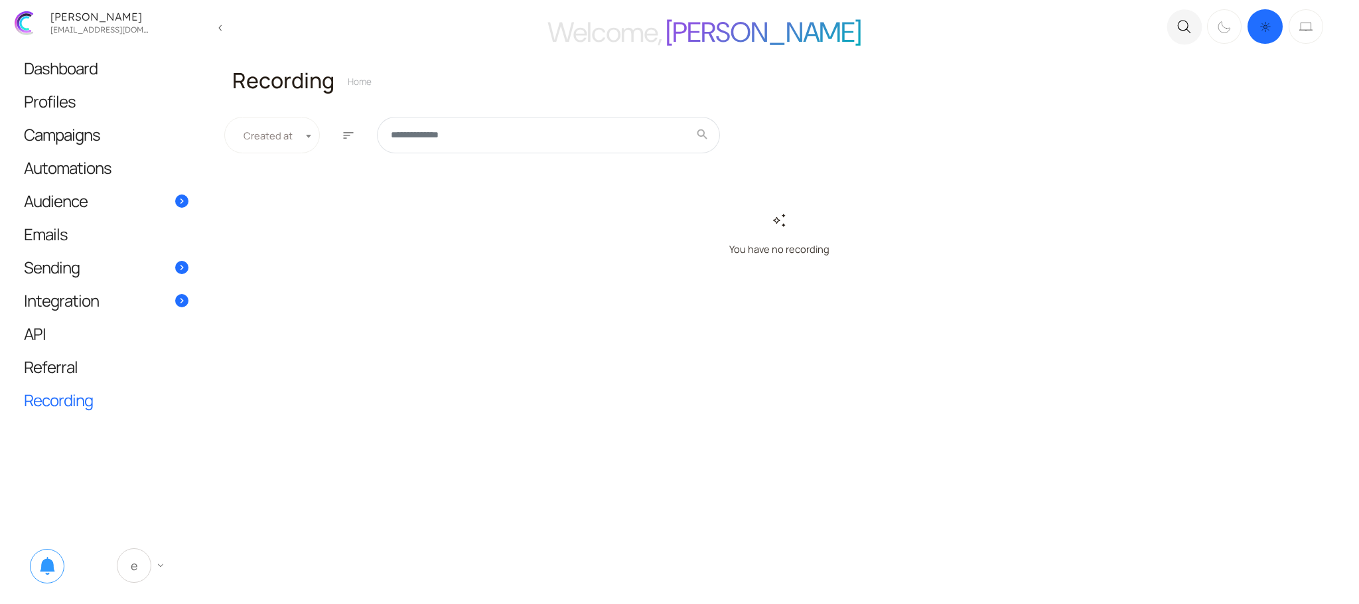
click at [137, 557] on span "E" at bounding box center [134, 565] width 35 height 35
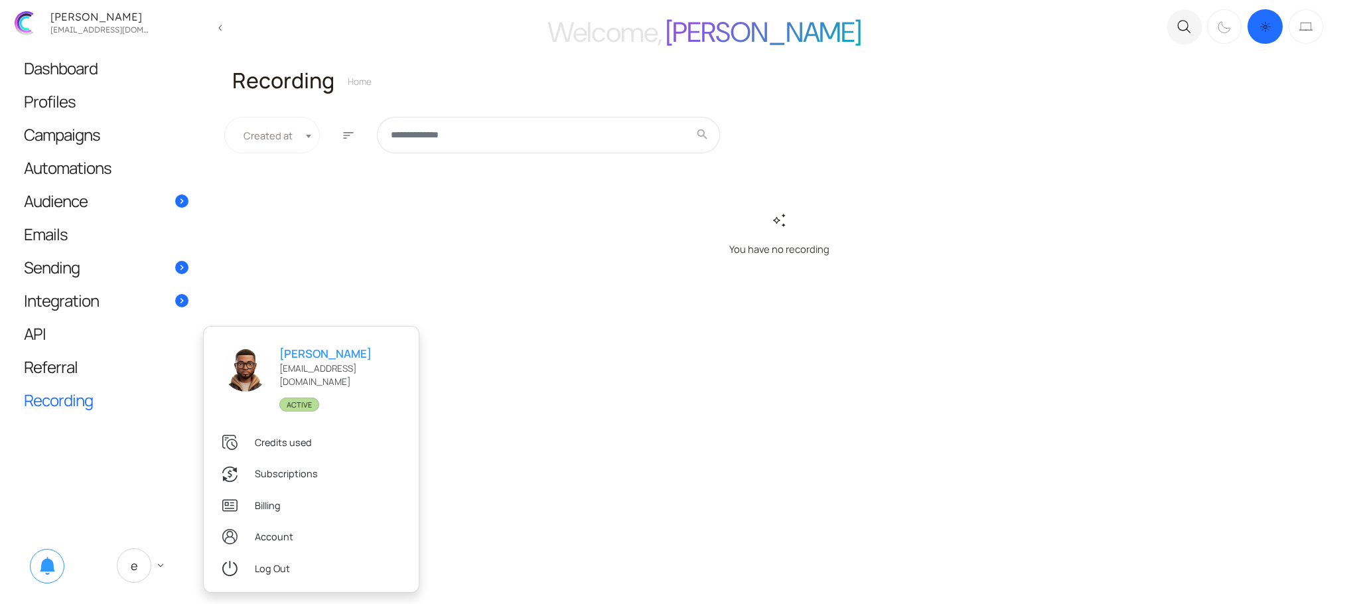
click at [652, 376] on main "Welcome, Eugene close .c{fill:none;stroke:#000000;stroke-linecap:round;stroke-l…" at bounding box center [679, 302] width 1359 height 604
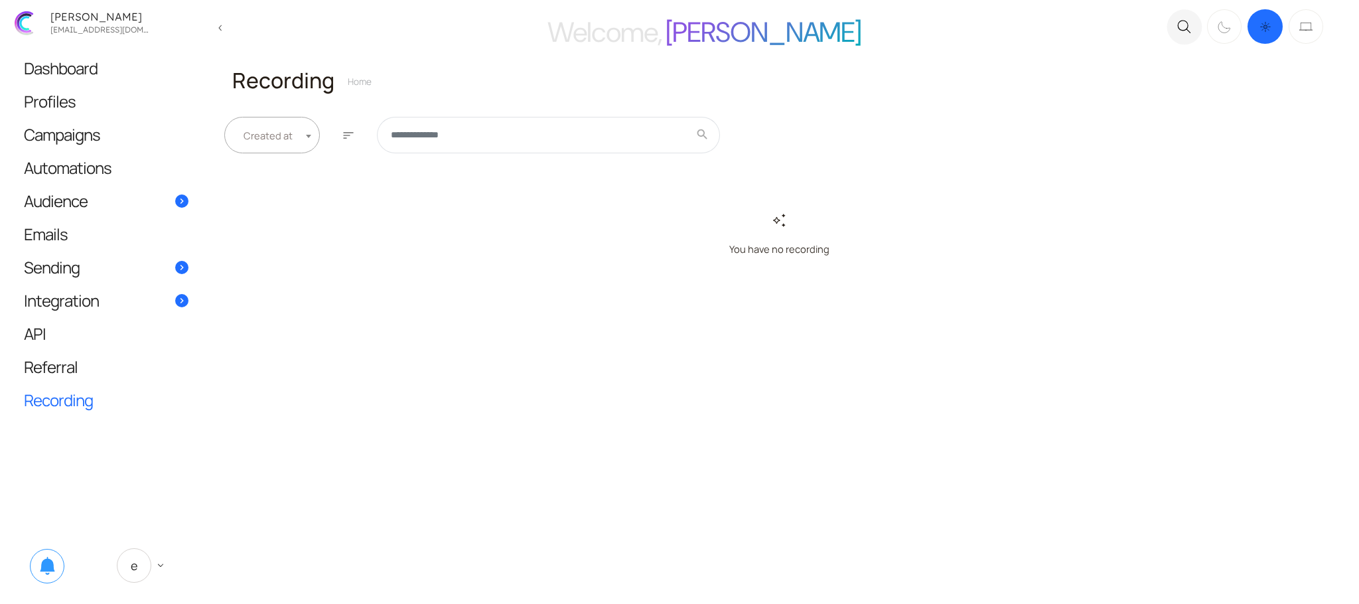
click at [302, 139] on span at bounding box center [308, 132] width 13 height 31
click at [357, 137] on div "**********" at bounding box center [293, 135] width 139 height 36
click at [352, 137] on span "sort" at bounding box center [348, 135] width 13 height 12
click at [469, 131] on input "text" at bounding box center [548, 135] width 343 height 36
type input "*"
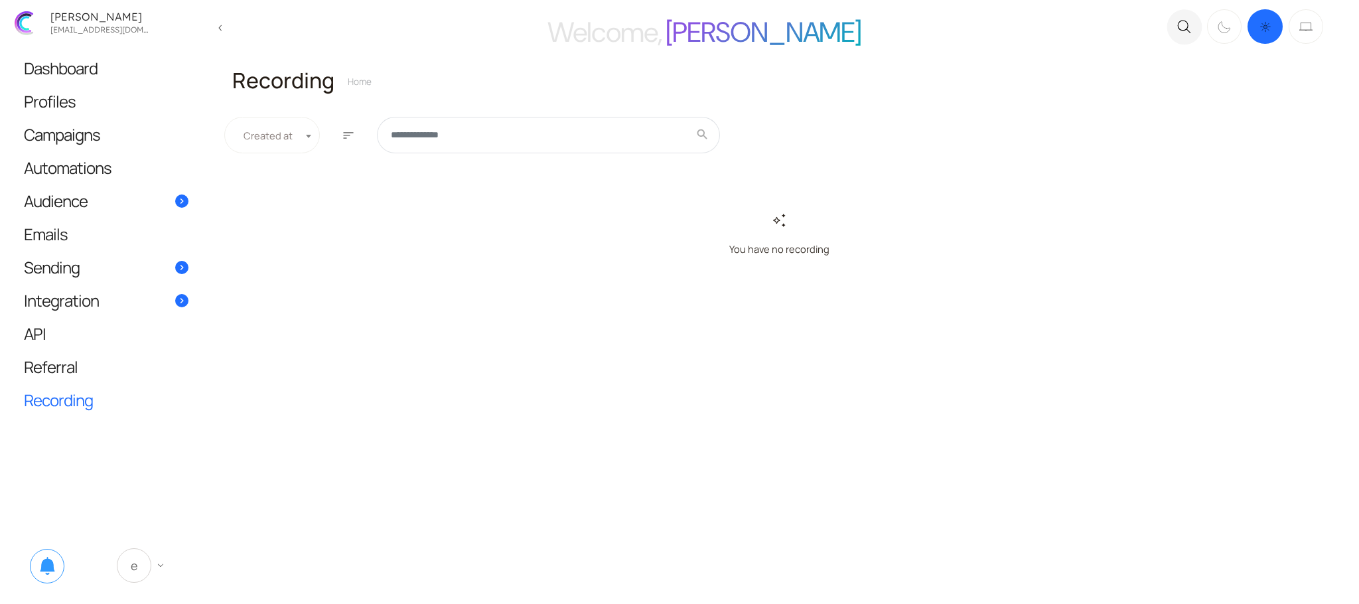
click at [140, 561] on span "E" at bounding box center [134, 565] width 35 height 35
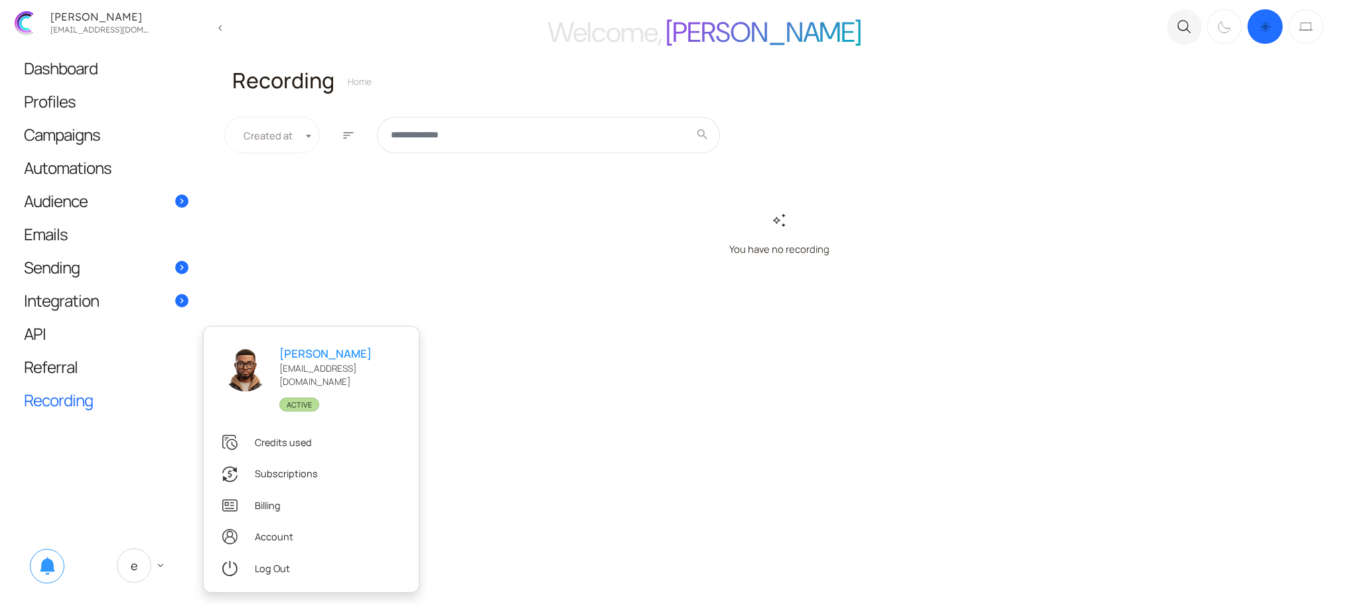
click at [281, 281] on div "auto_awesome You have no recording" at bounding box center [779, 241] width 1094 height 137
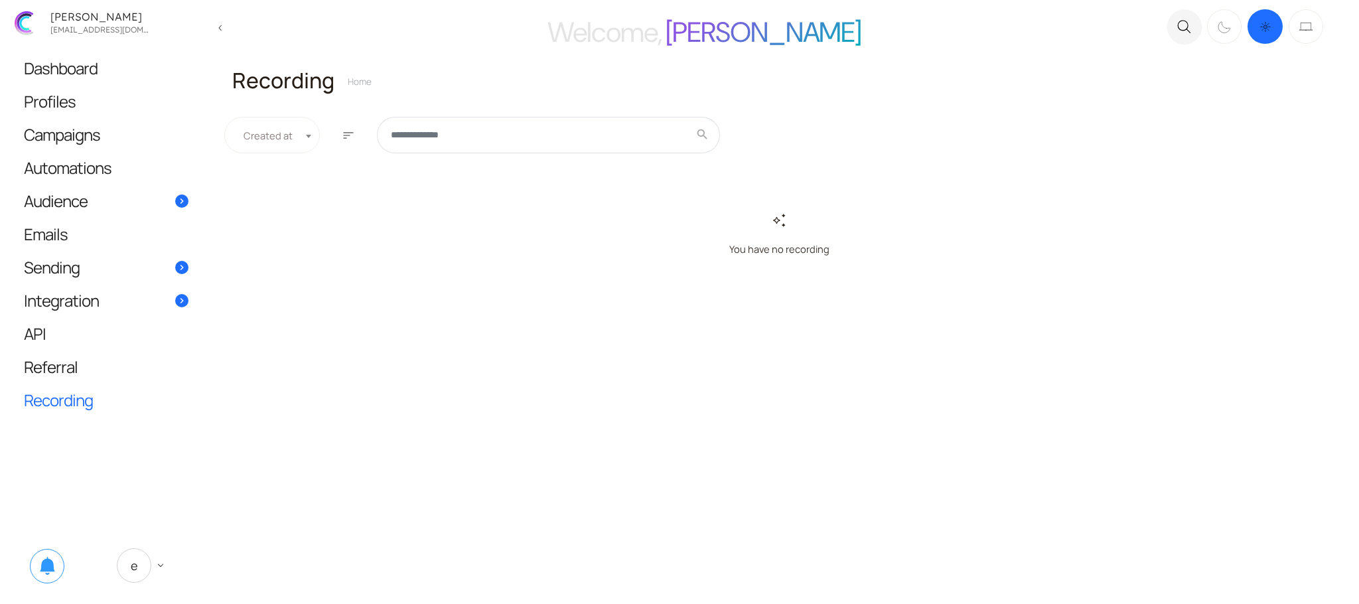
click at [75, 400] on span "Recording" at bounding box center [58, 400] width 69 height 14
click at [1000, 116] on div "**********" at bounding box center [779, 136] width 1094 height 54
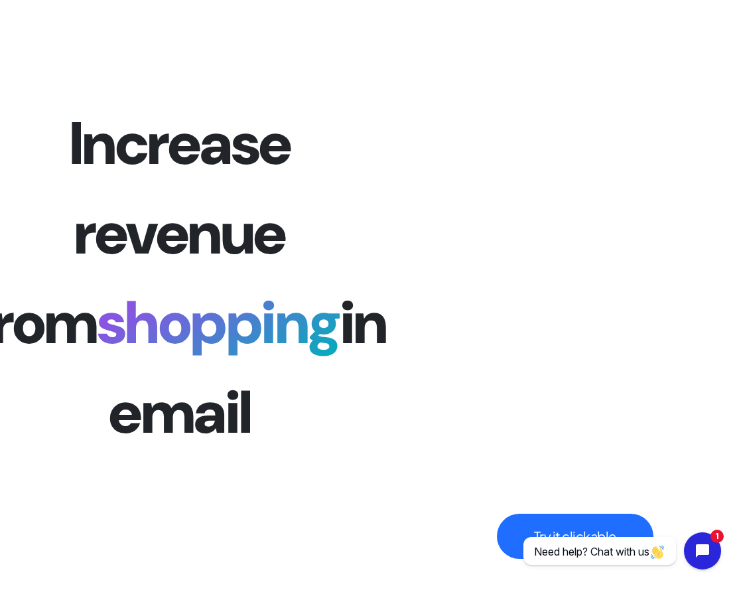
scroll to position [1548, 0]
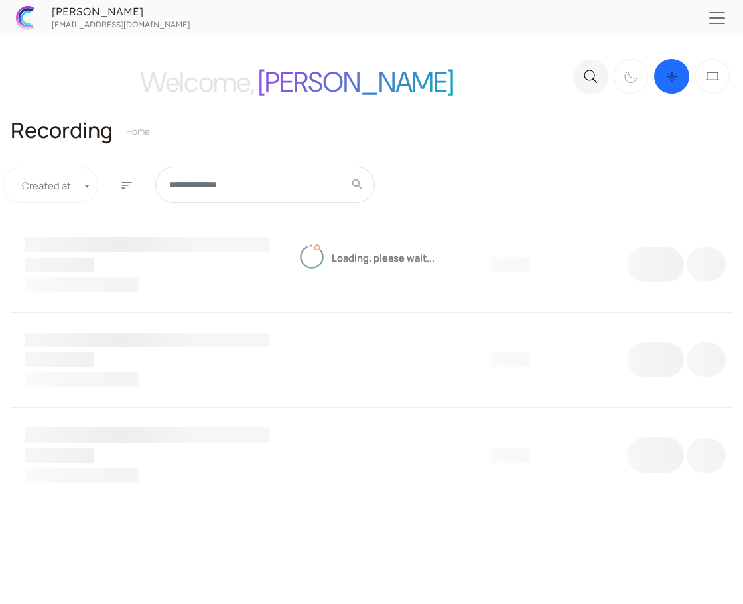
scroll to position [14, 0]
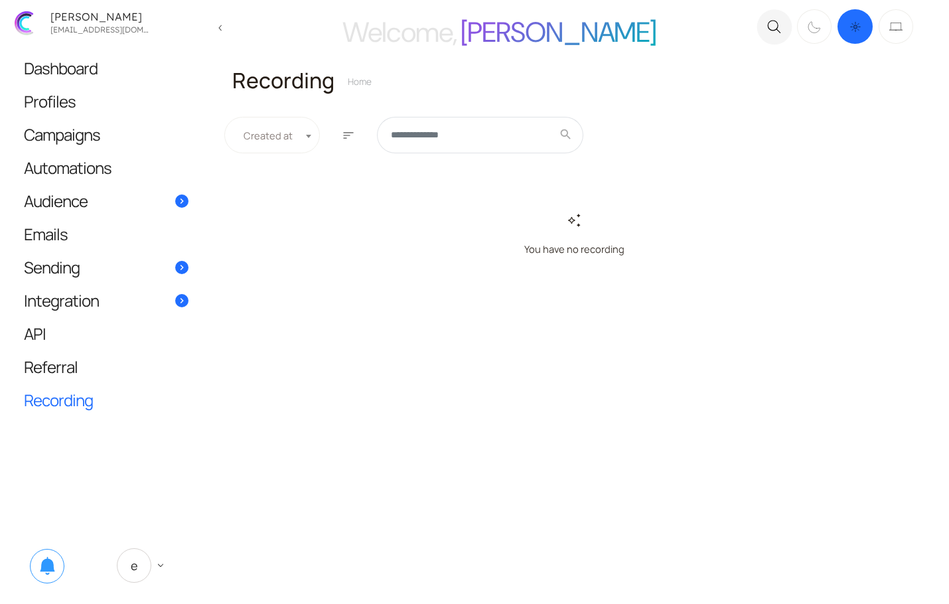
drag, startPoint x: 699, startPoint y: 244, endPoint x: 497, endPoint y: 202, distance: 206.0
click at [497, 202] on div "auto_awesome You have no recording" at bounding box center [574, 241] width 684 height 137
click at [655, 279] on div "auto_awesome You have no recording" at bounding box center [574, 241] width 684 height 137
drag, startPoint x: 659, startPoint y: 260, endPoint x: 448, endPoint y: 194, distance: 221.2
click at [448, 194] on div "auto_awesome You have no recording" at bounding box center [574, 241] width 684 height 137
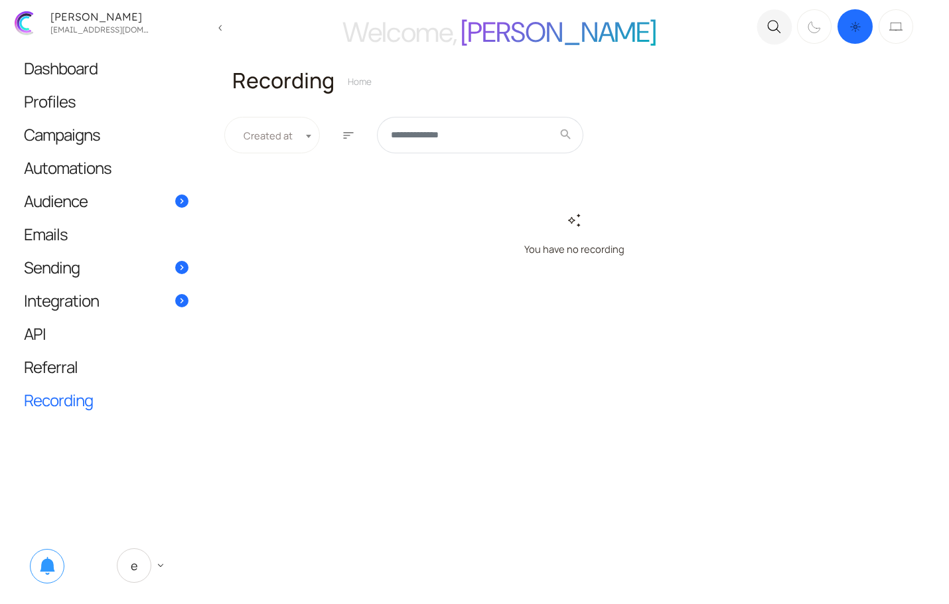
click at [686, 254] on span "You have no recording" at bounding box center [574, 249] width 657 height 15
click at [433, 141] on input "text" at bounding box center [480, 135] width 206 height 36
type input "****"
click at [313, 127] on span at bounding box center [308, 132] width 13 height 31
click at [292, 135] on span at bounding box center [298, 132] width 13 height 31
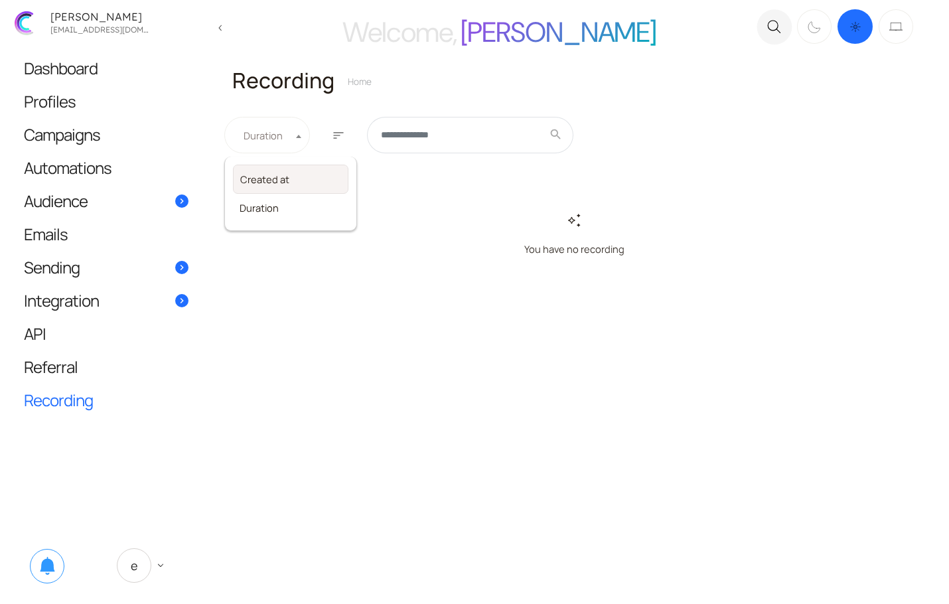
select select "**********"
click at [338, 136] on button "sort" at bounding box center [348, 135] width 20 height 36
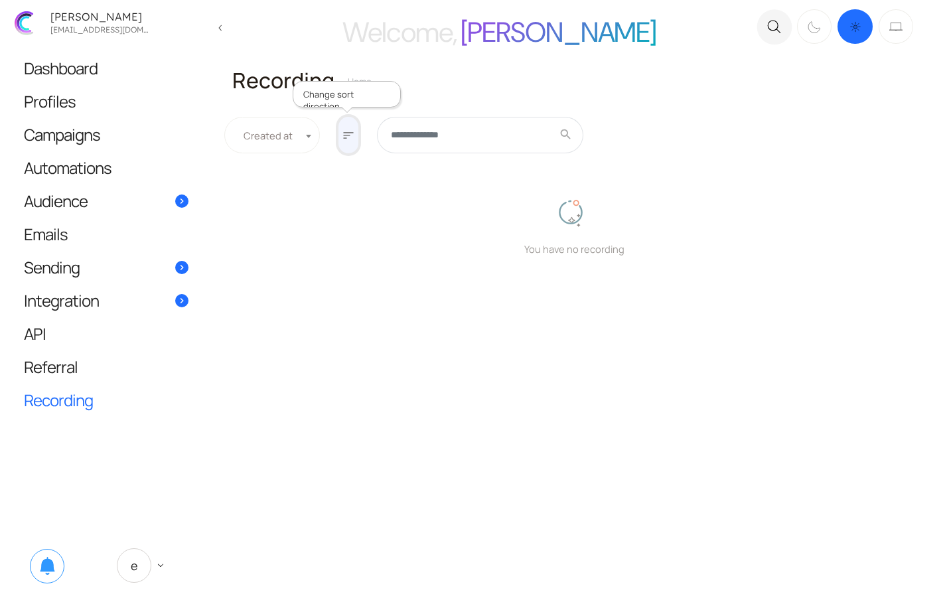
click at [342, 136] on span "sort" at bounding box center [348, 135] width 13 height 12
click at [459, 224] on div "auto_awesome You have no recording" at bounding box center [574, 241] width 684 height 137
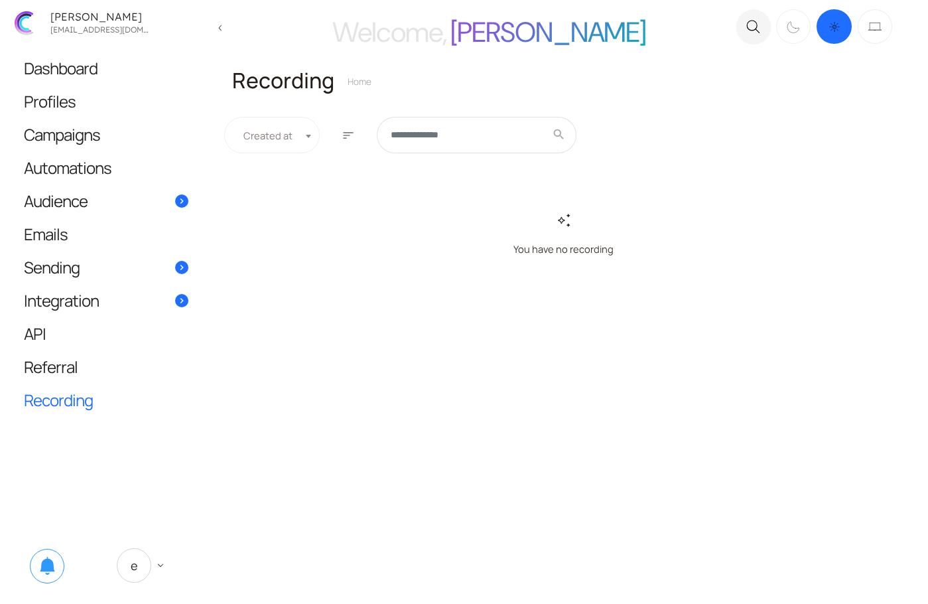
click at [663, 338] on main "Welcome, Eugene close .c{fill:none;stroke:#000000;stroke-linecap:round;stroke-l…" at bounding box center [464, 302] width 928 height 604
click at [595, 254] on span "You have no recording" at bounding box center [564, 249] width 636 height 15
click at [140, 573] on span "E" at bounding box center [134, 565] width 35 height 35
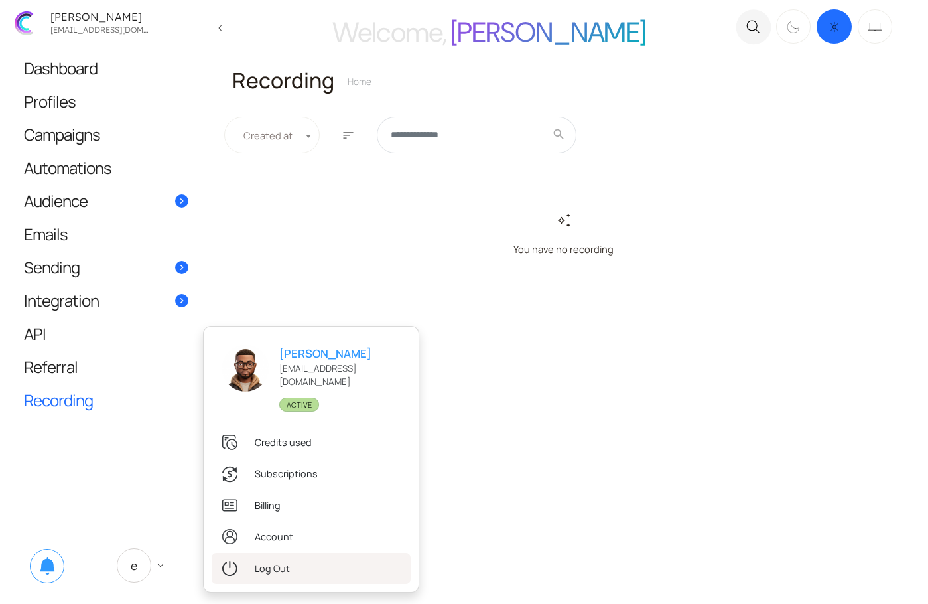
click at [269, 580] on link ".st0{fill:#333333;} Log Out" at bounding box center [311, 568] width 199 height 31
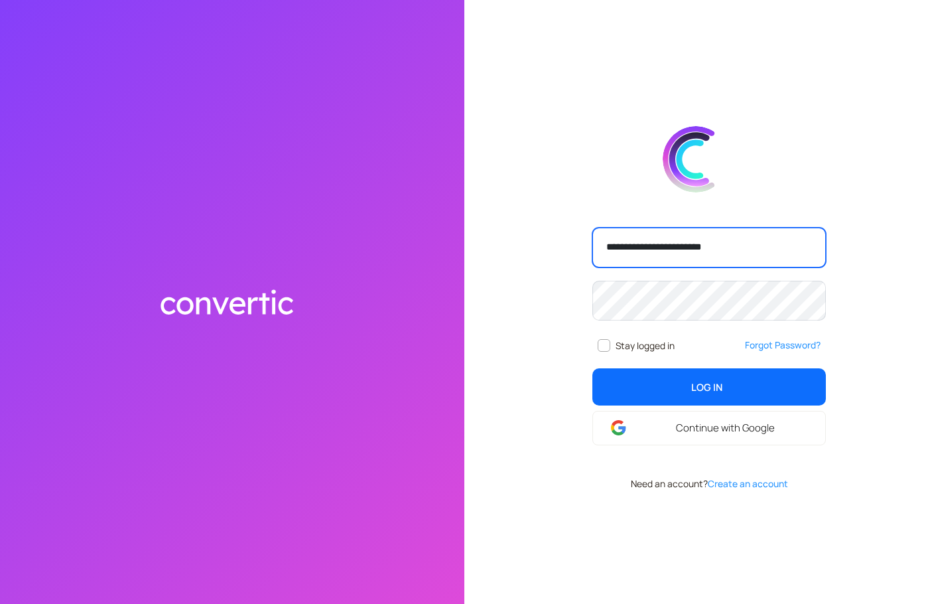
click at [749, 253] on input "**********" at bounding box center [710, 248] width 234 height 40
type input "**********"
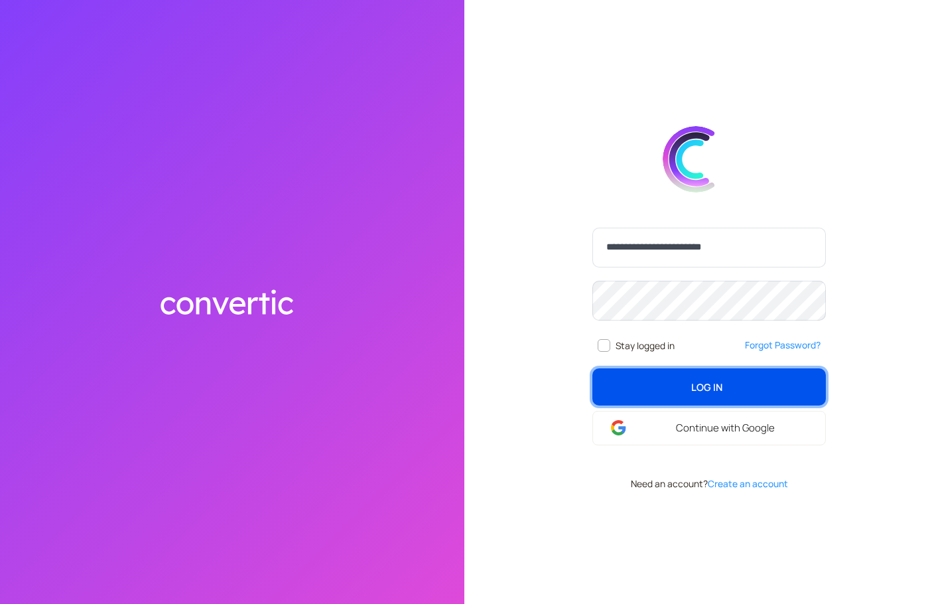
click at [721, 389] on span "Log In" at bounding box center [706, 387] width 31 height 15
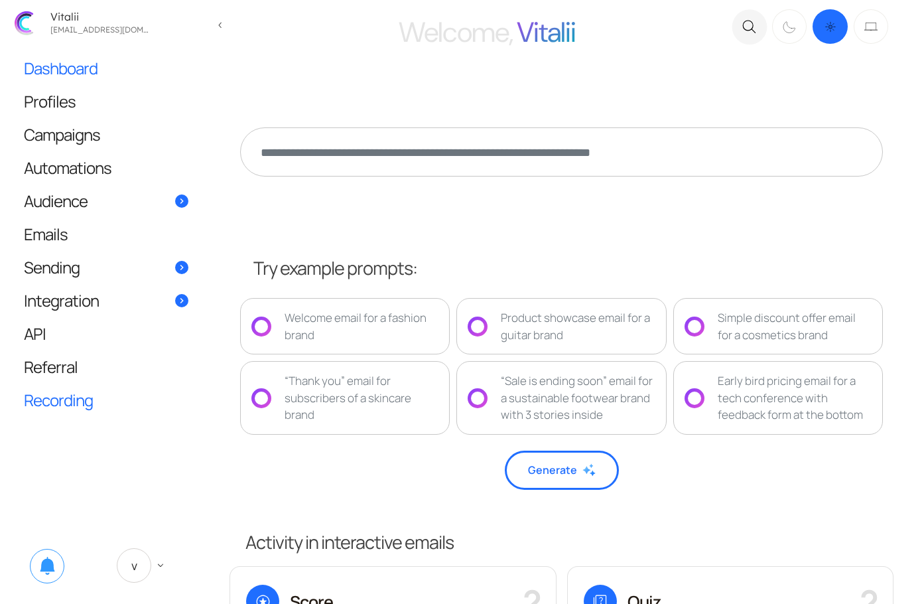
click at [81, 401] on span "Recording" at bounding box center [58, 400] width 69 height 14
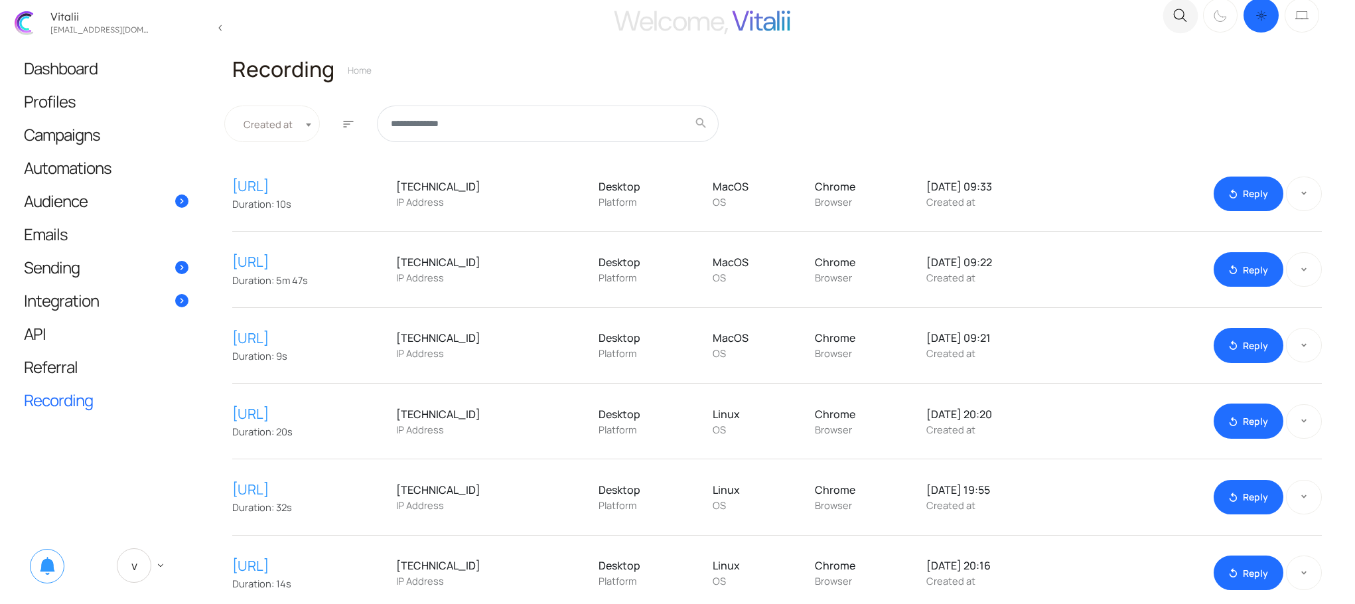
scroll to position [25, 0]
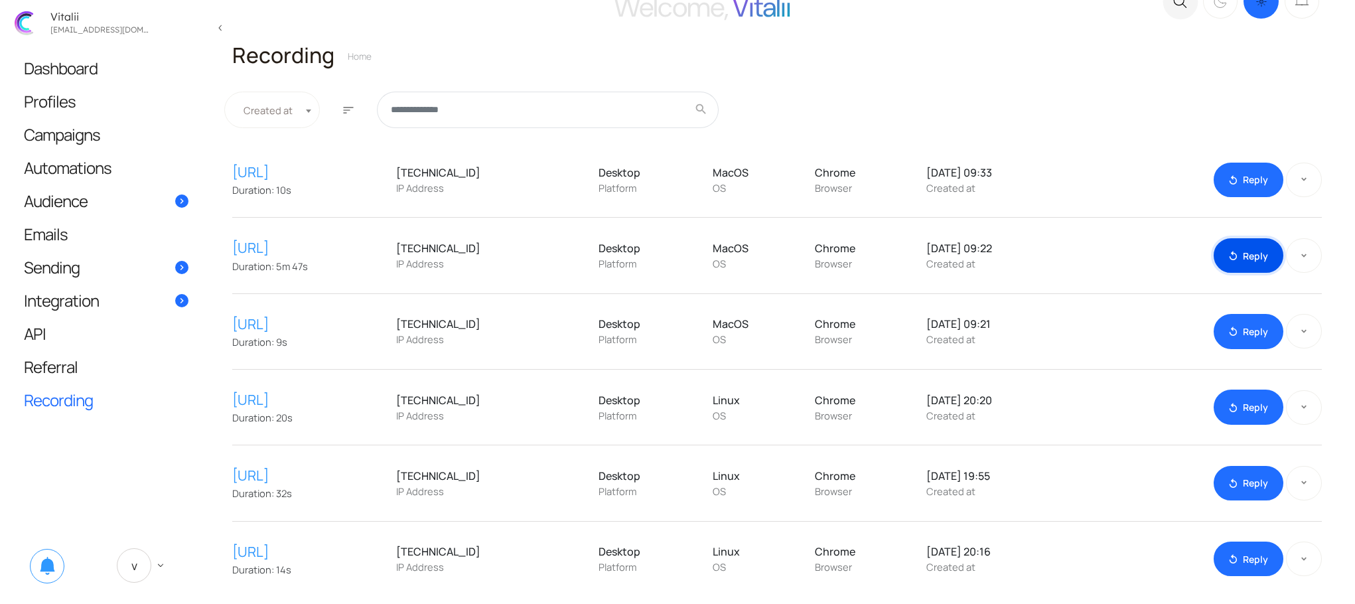
click at [928, 255] on link "replay Reply" at bounding box center [1248, 255] width 69 height 35
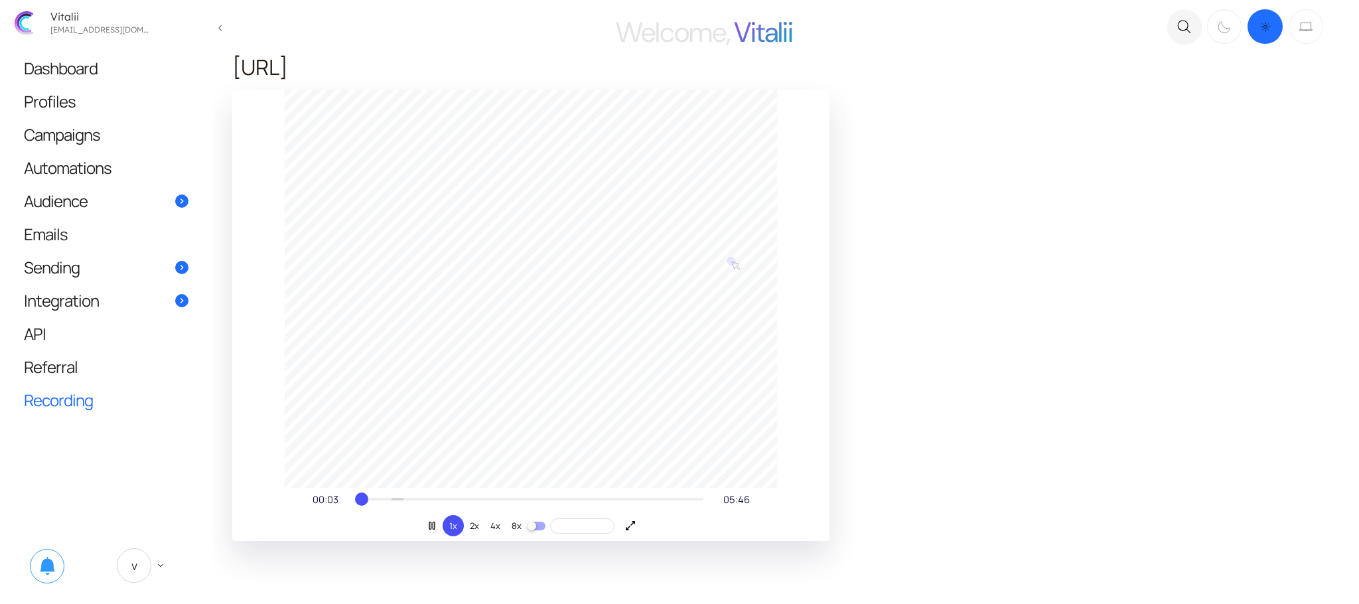
click at [628, 525] on icon at bounding box center [630, 525] width 11 height 11
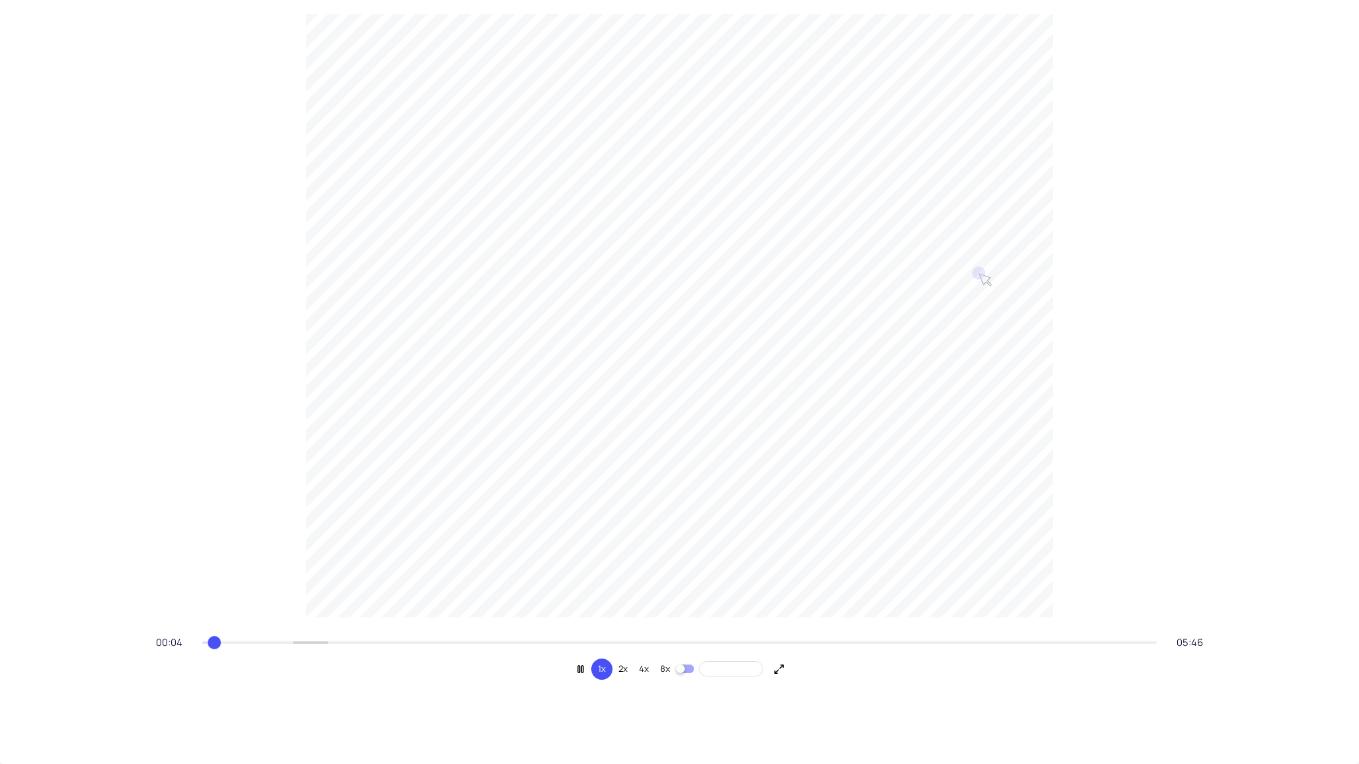
click at [779, 667] on icon at bounding box center [778, 668] width 9 height 9
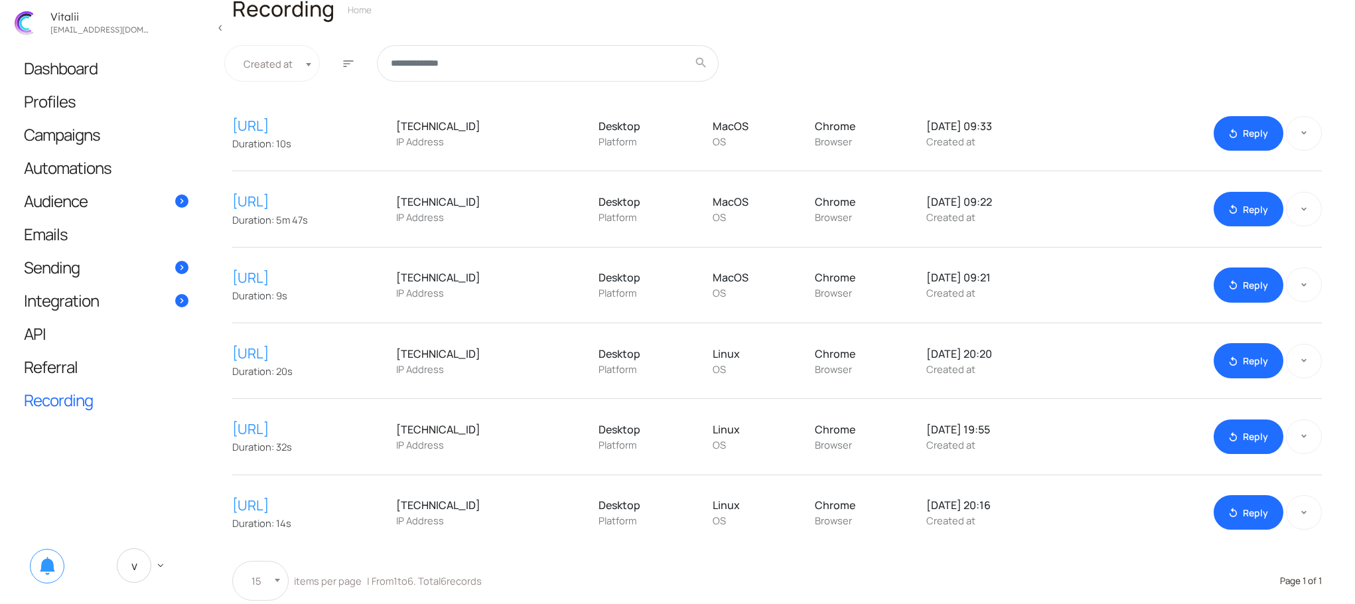
scroll to position [85, 0]
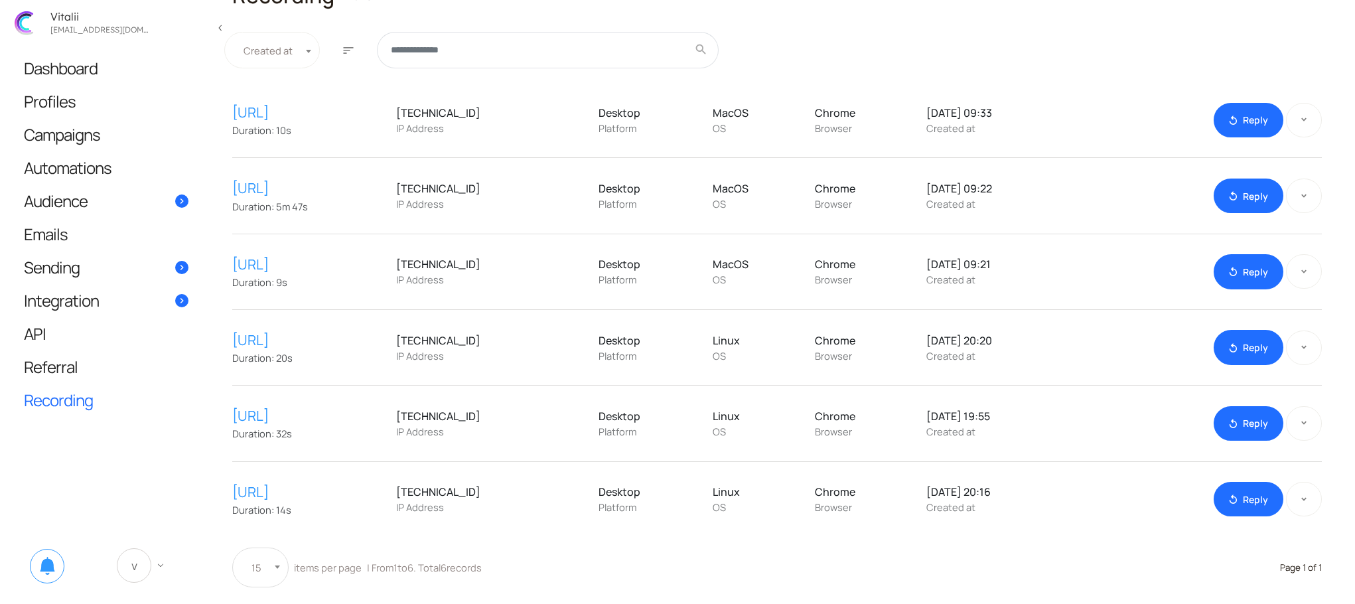
click at [159, 560] on span "keyboard_arrow_down" at bounding box center [161, 565] width 12 height 12
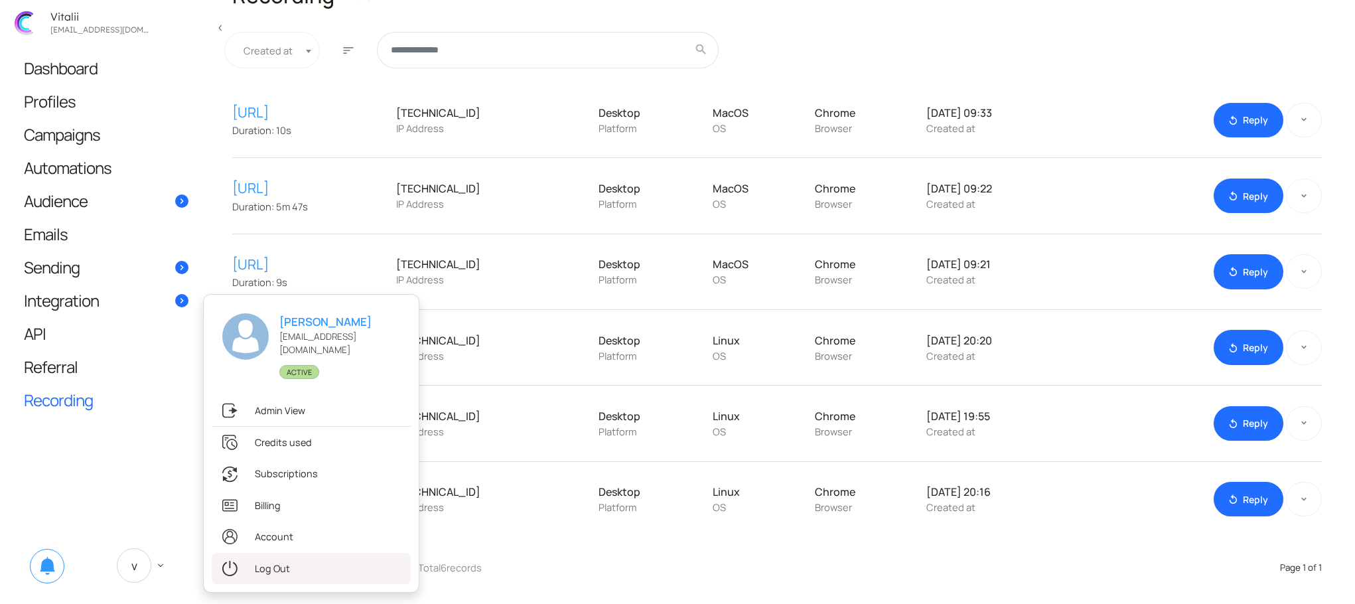
click at [258, 563] on link ".st0{fill:#333333;} Log Out" at bounding box center [311, 568] width 199 height 31
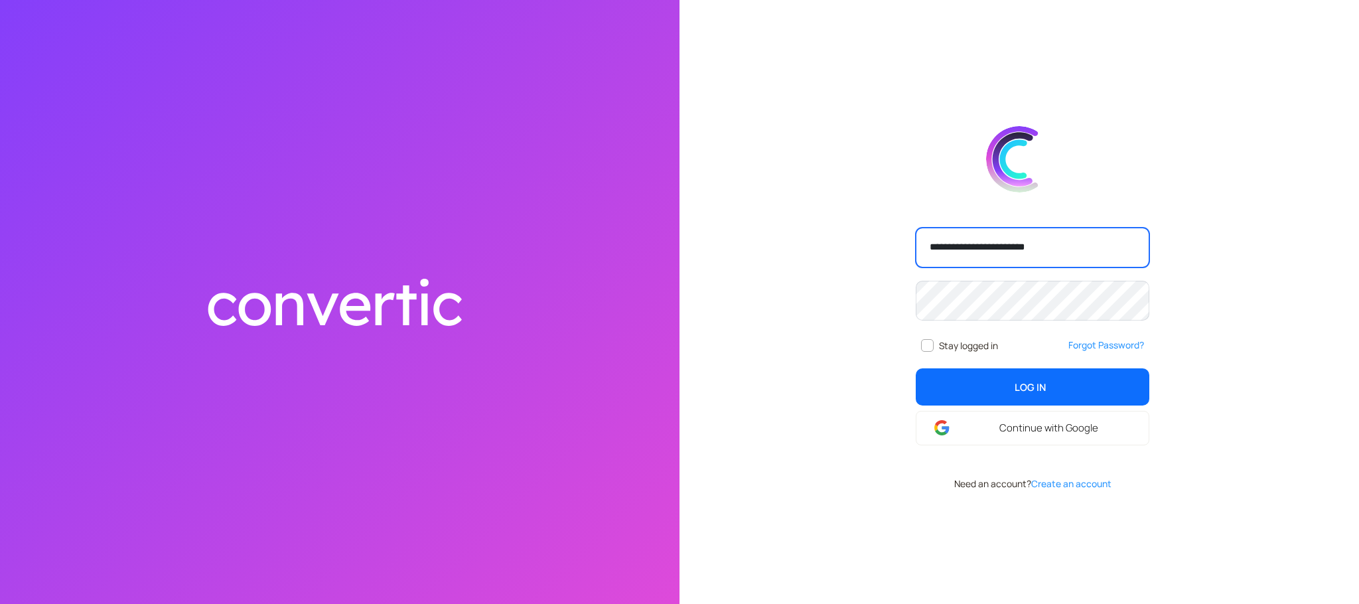
click at [1053, 248] on input "**********" at bounding box center [1033, 248] width 234 height 40
type input "**********"
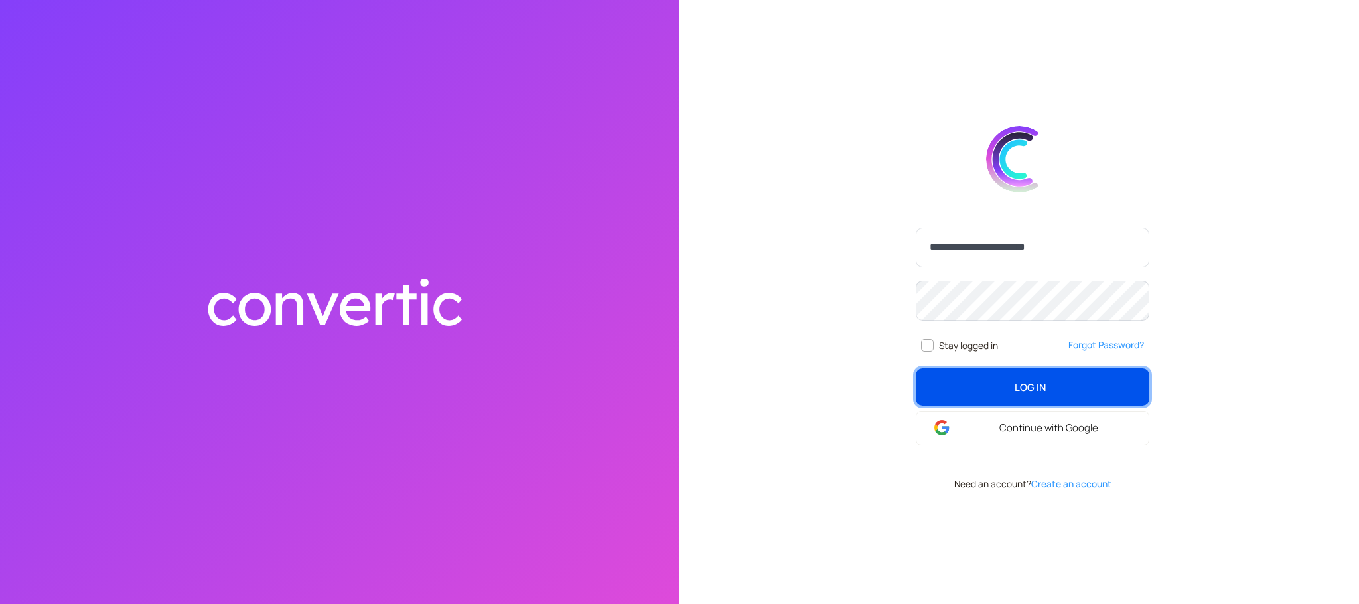
click at [1015, 387] on span "Log In" at bounding box center [1030, 387] width 31 height 15
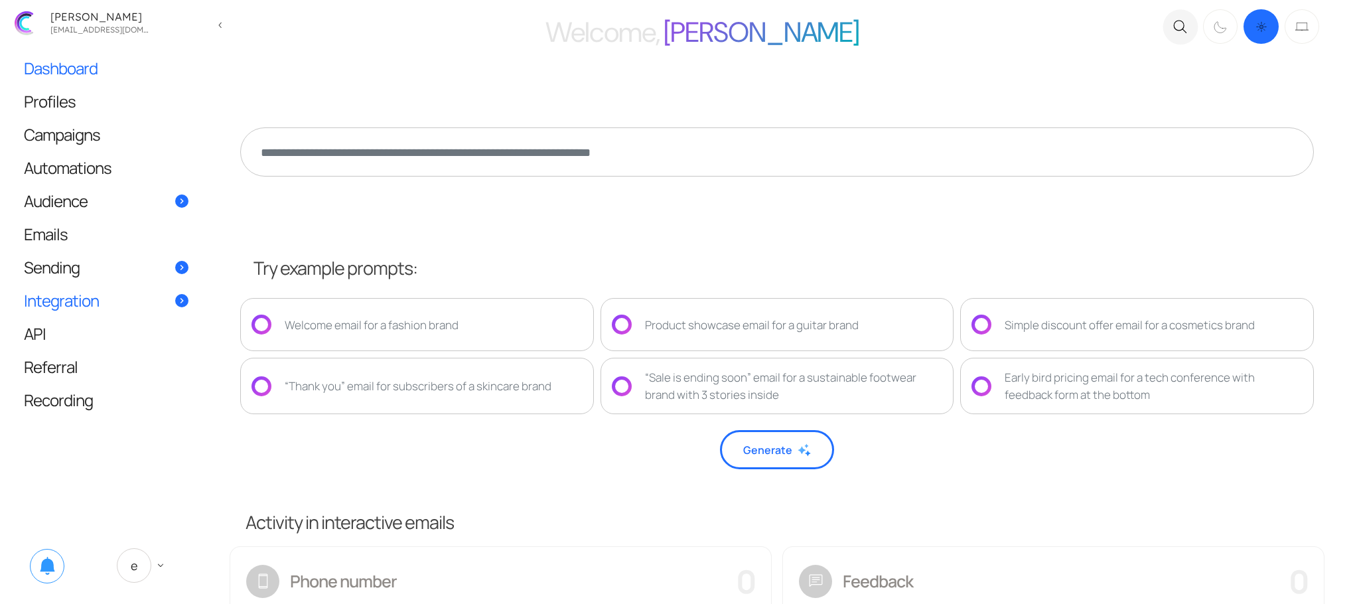
click at [94, 301] on span "Integration" at bounding box center [61, 300] width 75 height 14
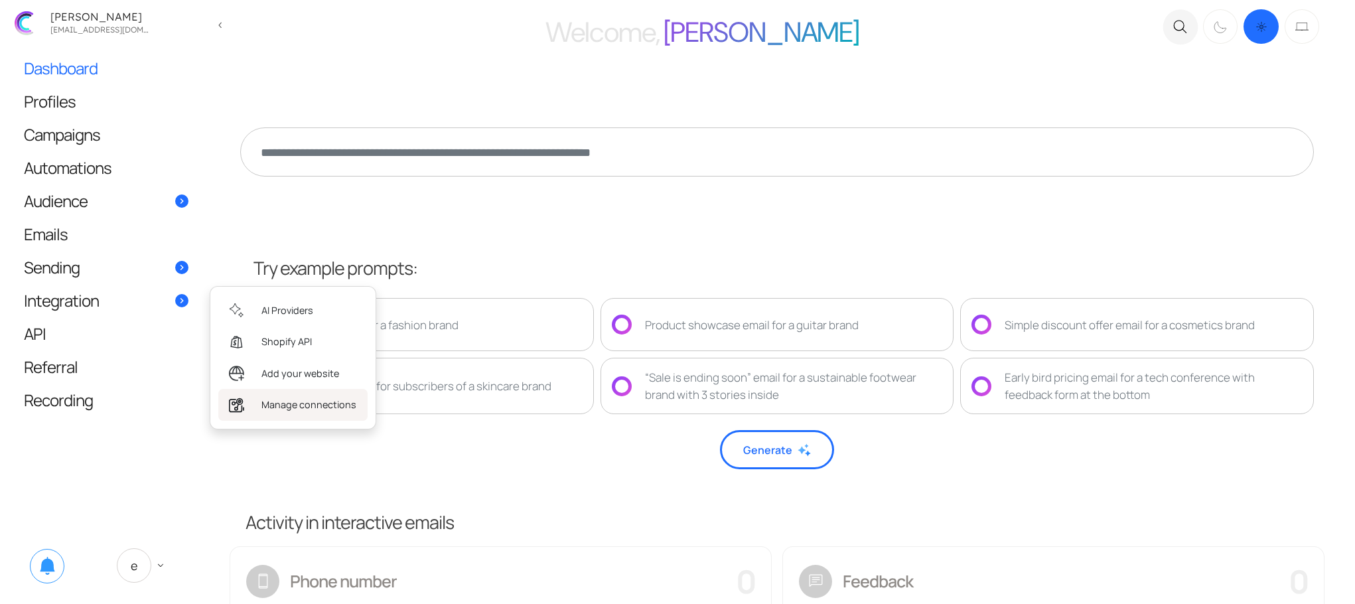
click at [282, 408] on span "Manage connections" at bounding box center [308, 405] width 95 height 15
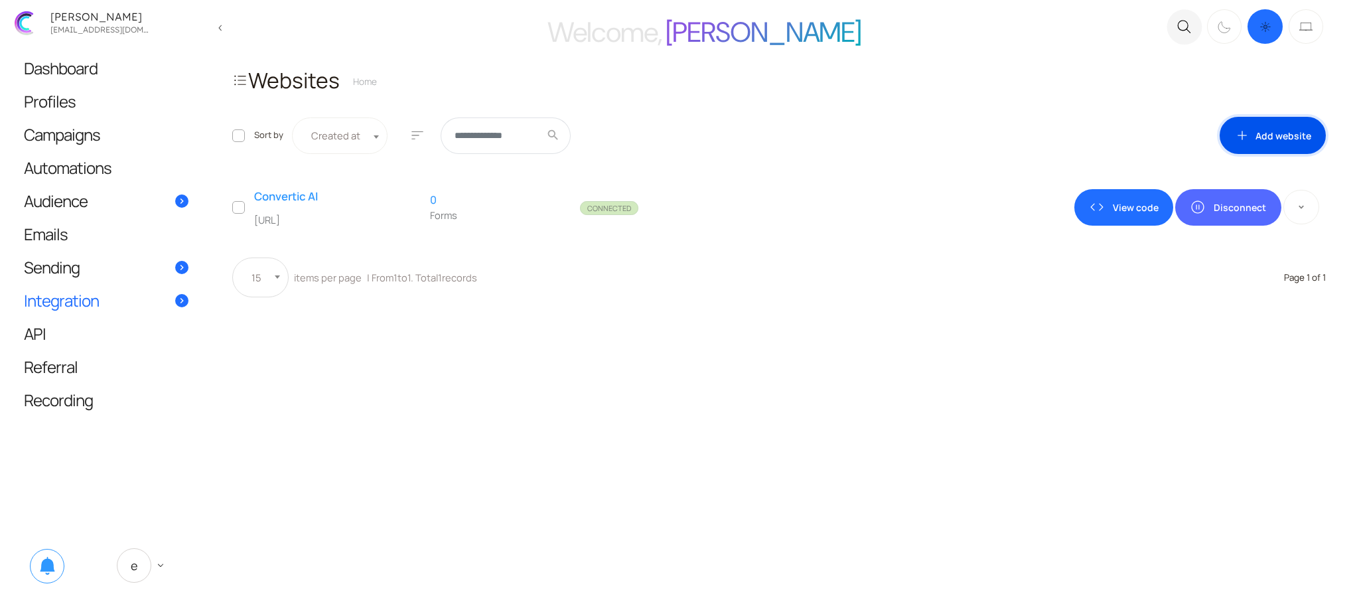
click at [1275, 132] on link "add Add website" at bounding box center [1273, 135] width 106 height 37
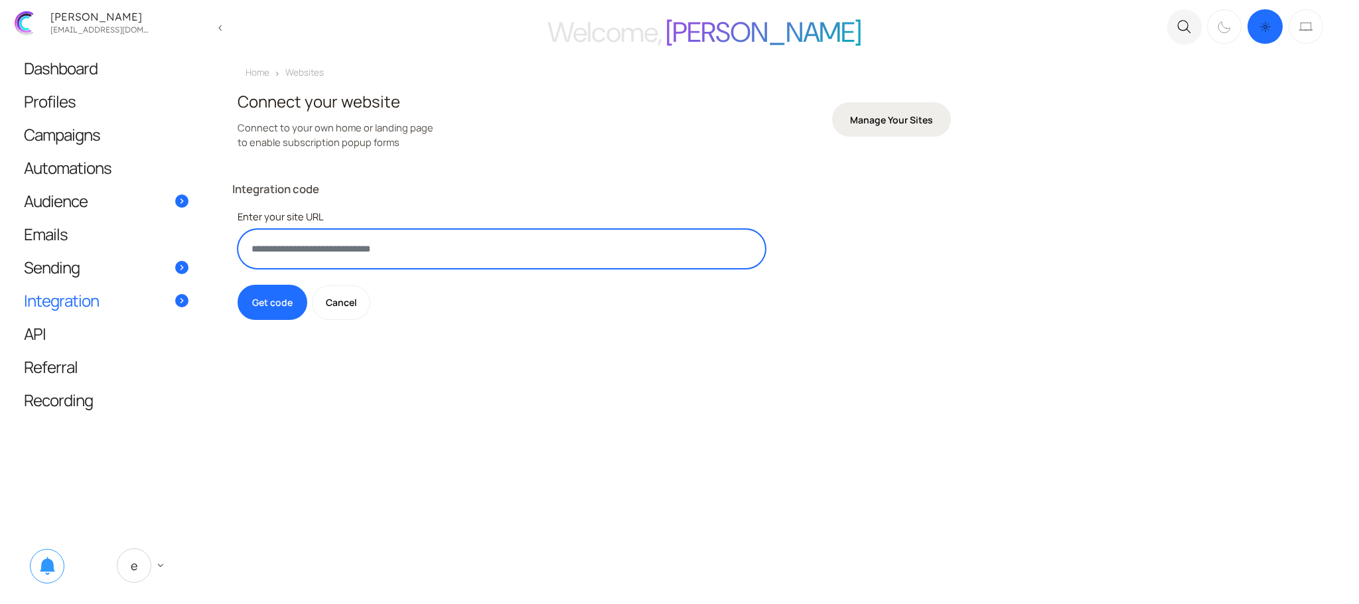
click at [360, 261] on input "text" at bounding box center [502, 249] width 528 height 40
paste input "**********"
type input "**********"
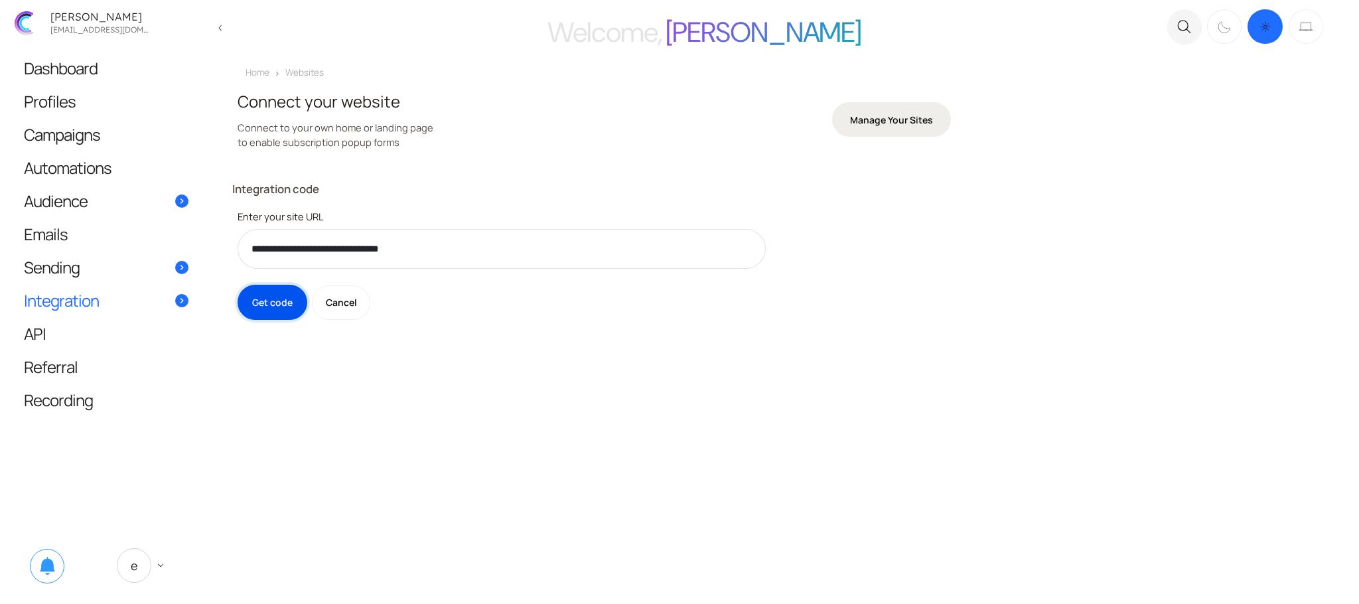
click at [265, 309] on button "Get code" at bounding box center [273, 302] width 70 height 35
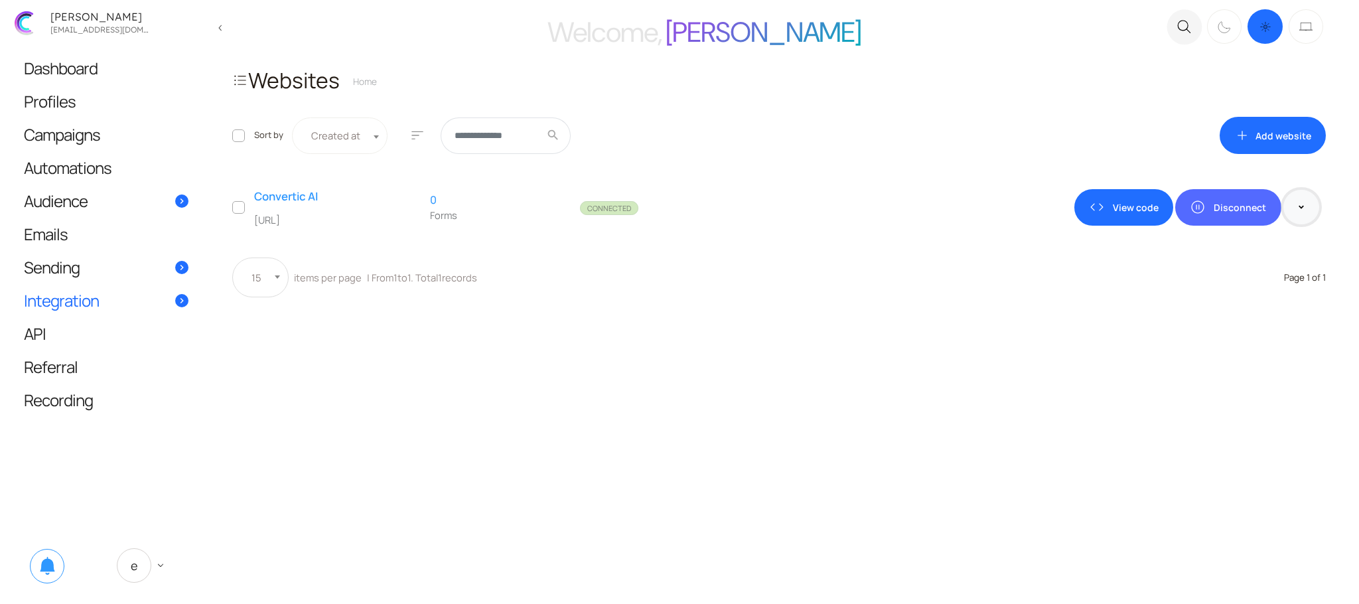
click at [1306, 206] on button at bounding box center [1301, 207] width 36 height 35
click at [1264, 250] on link "delete_outline Delete" at bounding box center [1266, 248] width 89 height 29
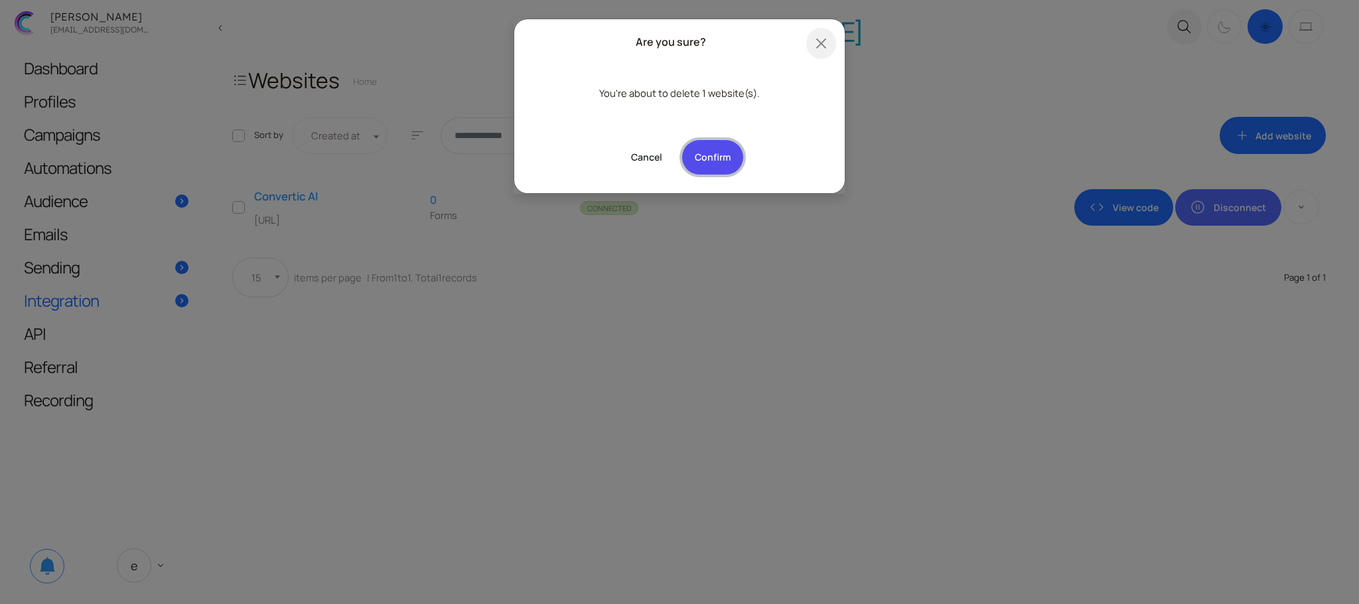
click at [709, 158] on button "Confirm" at bounding box center [712, 157] width 61 height 35
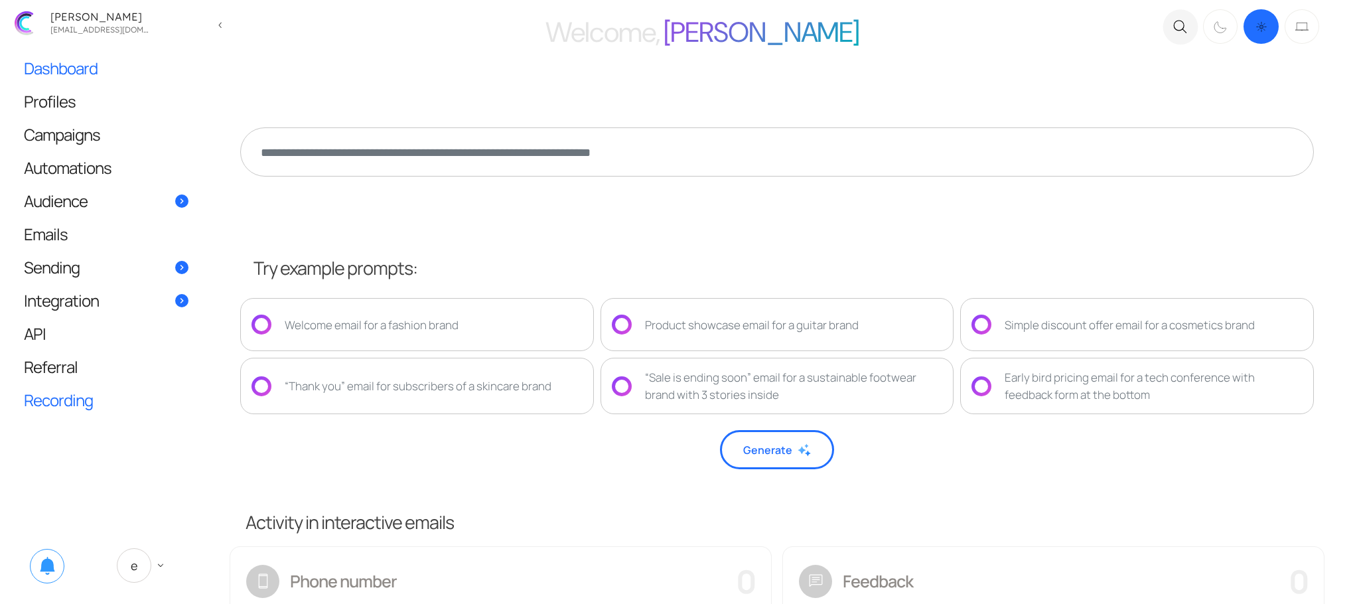
click at [76, 403] on span "Recording" at bounding box center [58, 400] width 69 height 14
